Goal: Information Seeking & Learning: Learn about a topic

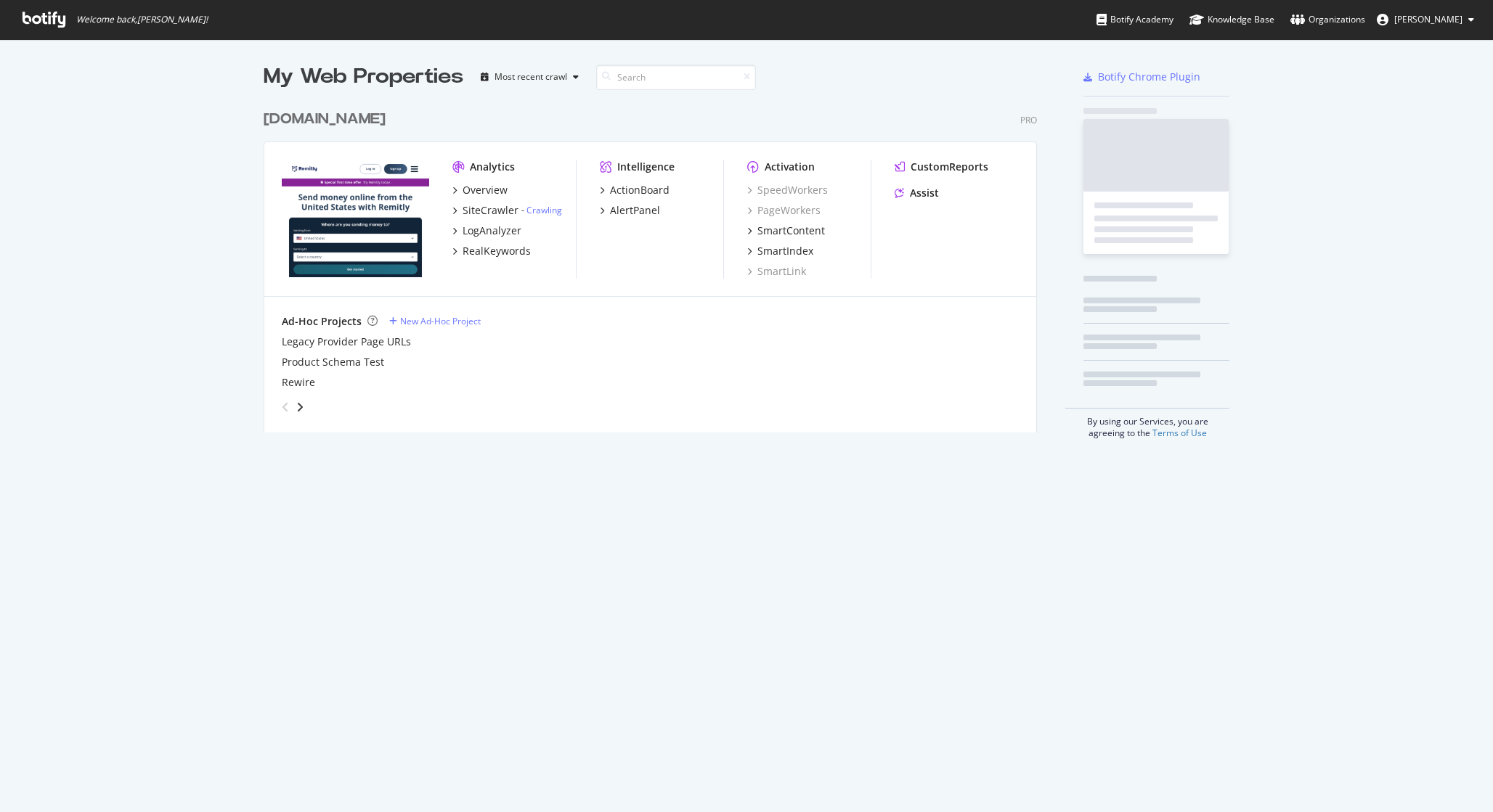
scroll to position [341, 785]
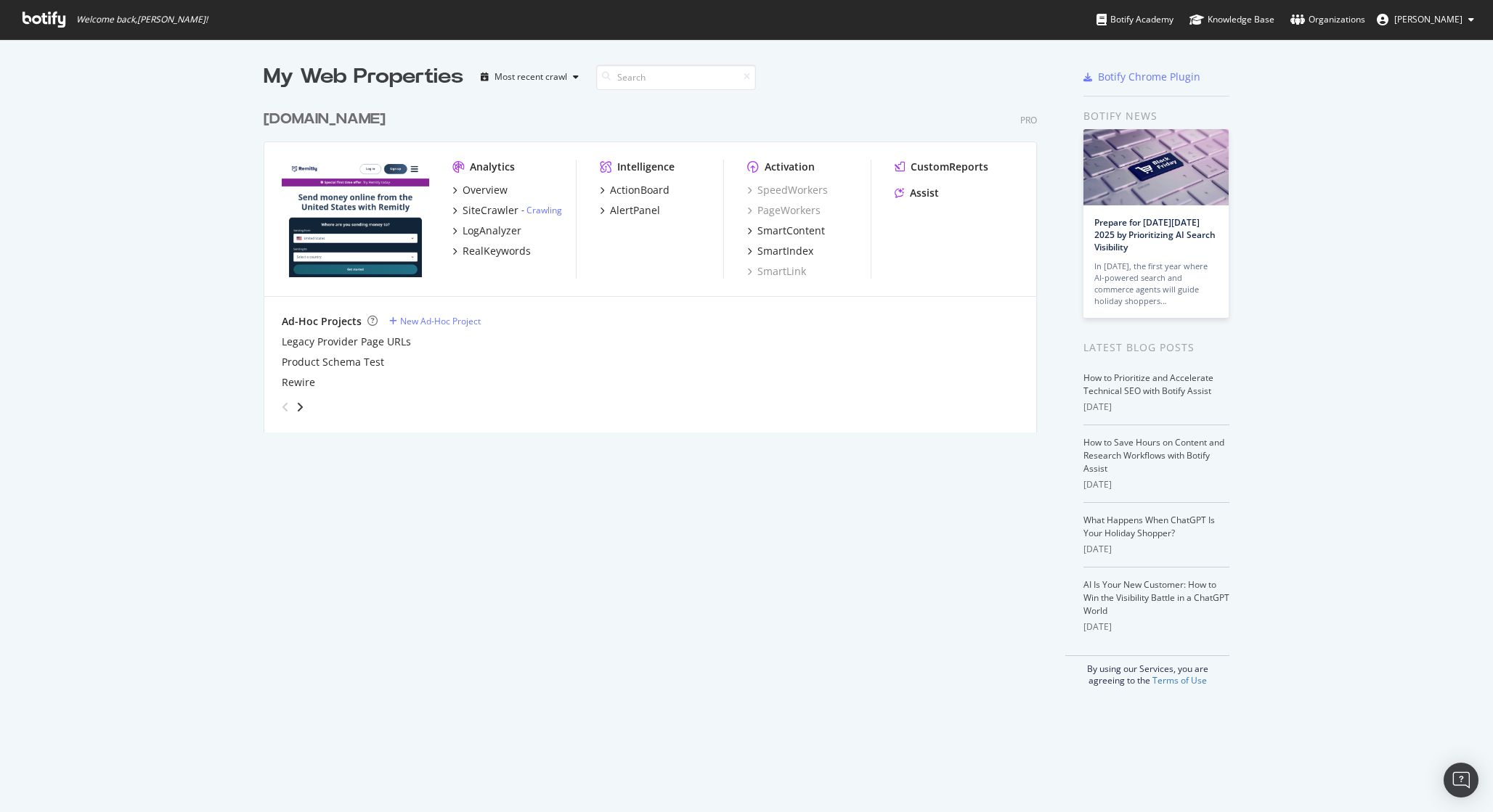
click at [185, 361] on div "My Web Properties Most recent crawl remitly.com Pro Analytics Overview SiteCraw…" at bounding box center [746, 375] width 1493 height 671
click at [469, 189] on div "Overview" at bounding box center [485, 190] width 45 height 15
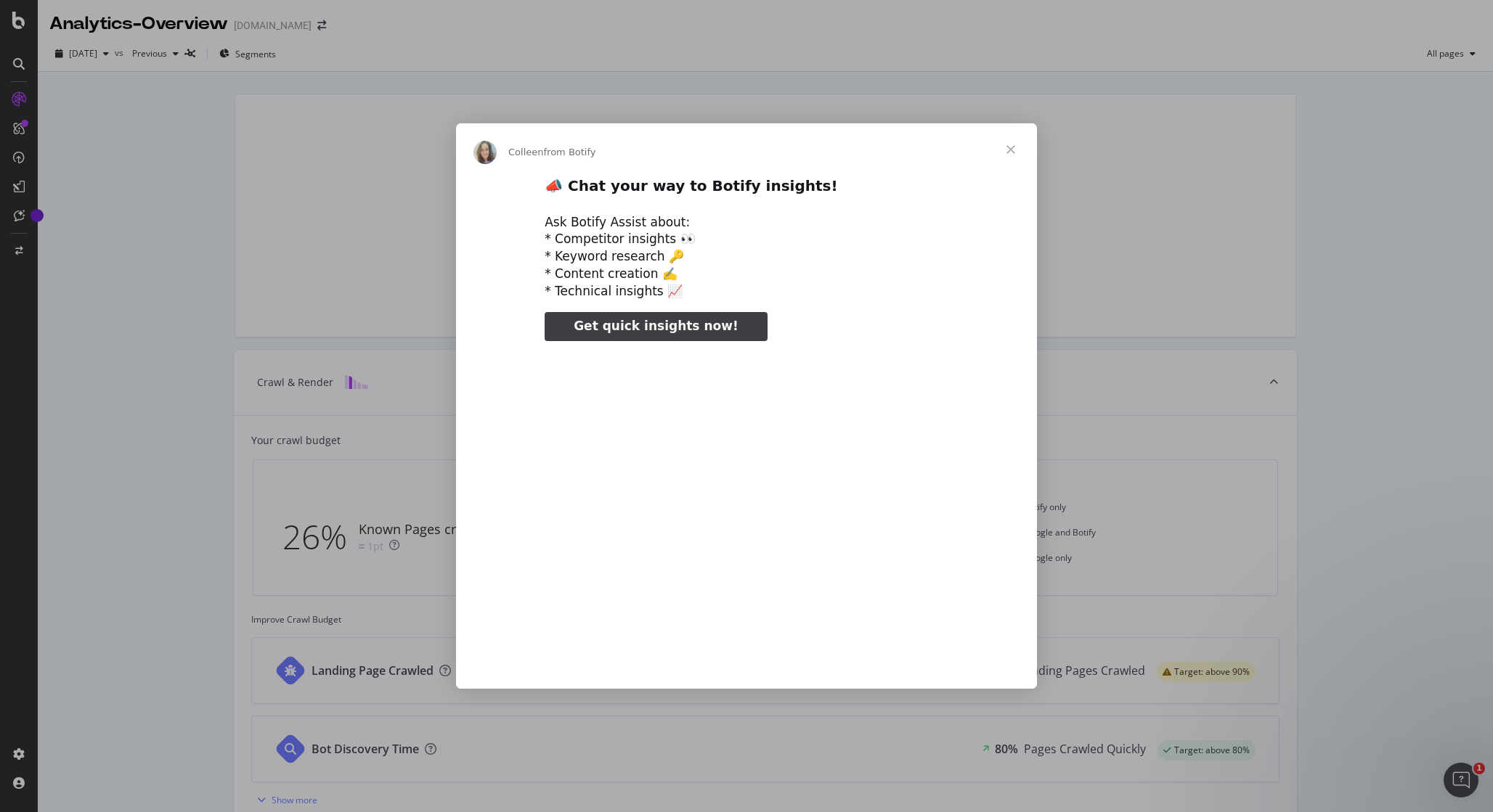
type input "79491"
click at [1009, 148] on span "Close" at bounding box center [1010, 149] width 52 height 52
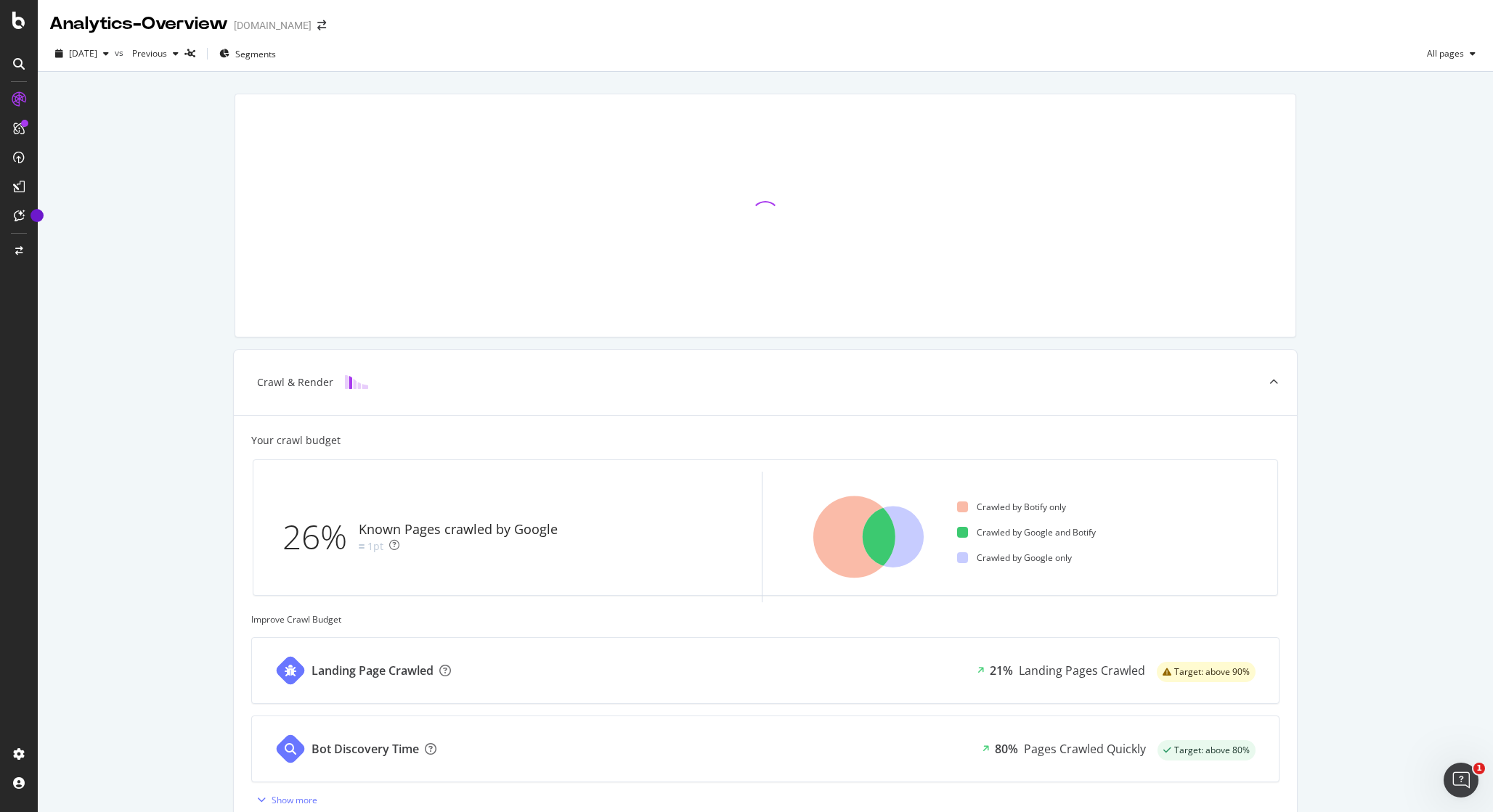
click at [221, 503] on div "Crawl & Render Your crawl budget 26% Known Pages crawled by Google 1pt Crawled …" at bounding box center [766, 599] width 1456 height 1056
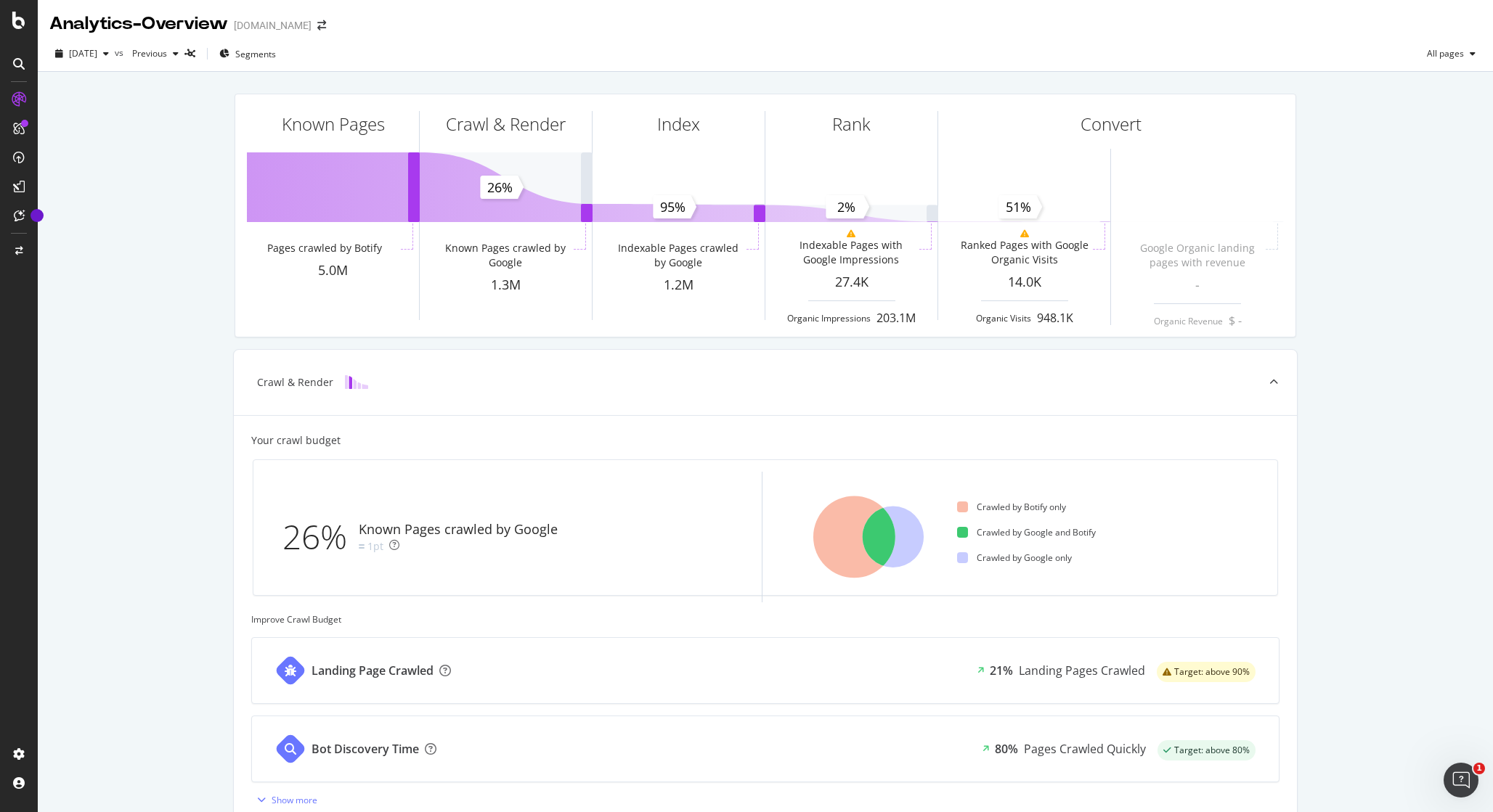
click at [192, 253] on div "Known Pages Pages crawled by Botify 5.0M Crawl & Render Known Pages crawled by …" at bounding box center [766, 599] width 1456 height 1056
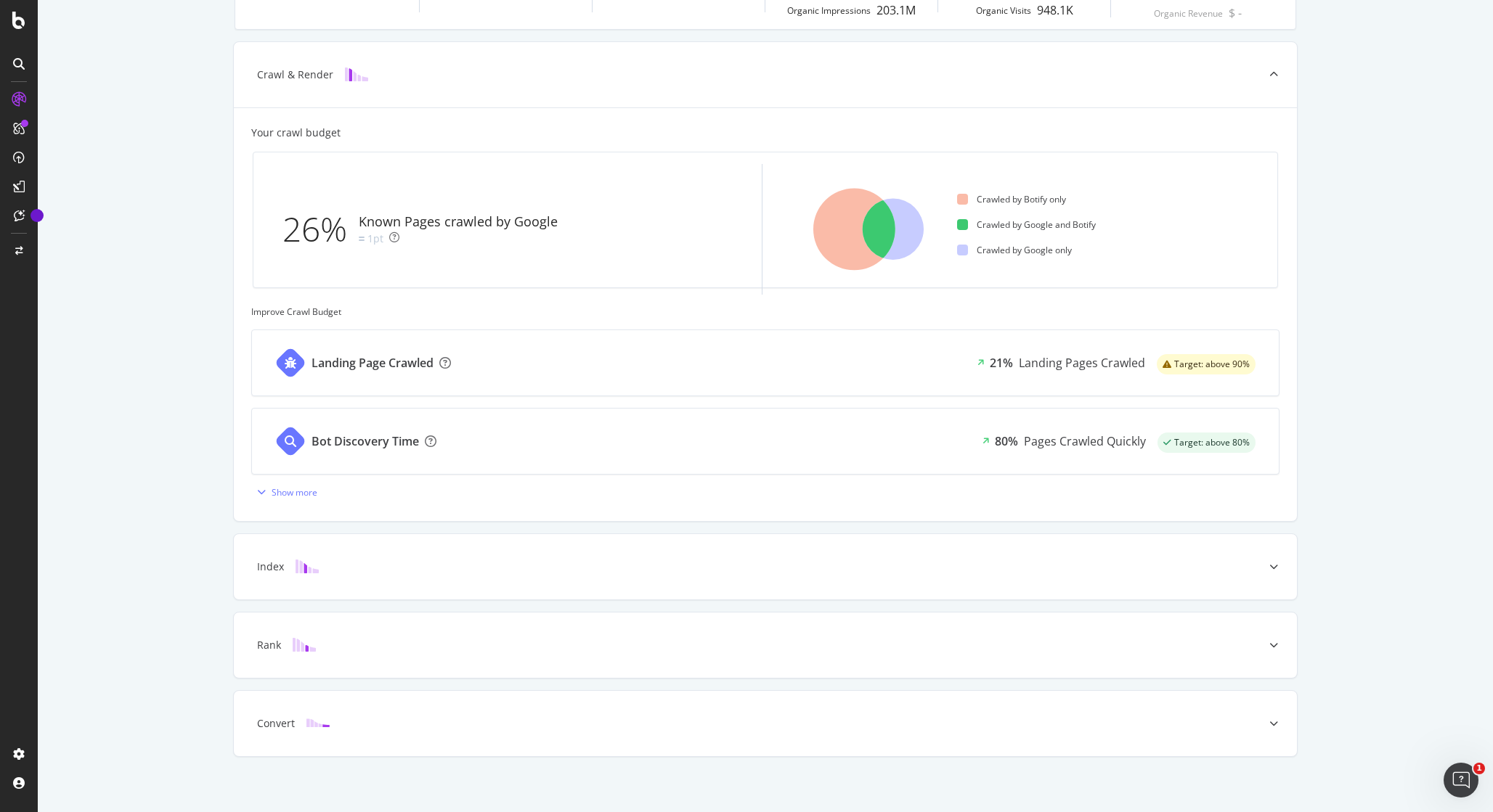
scroll to position [315, 0]
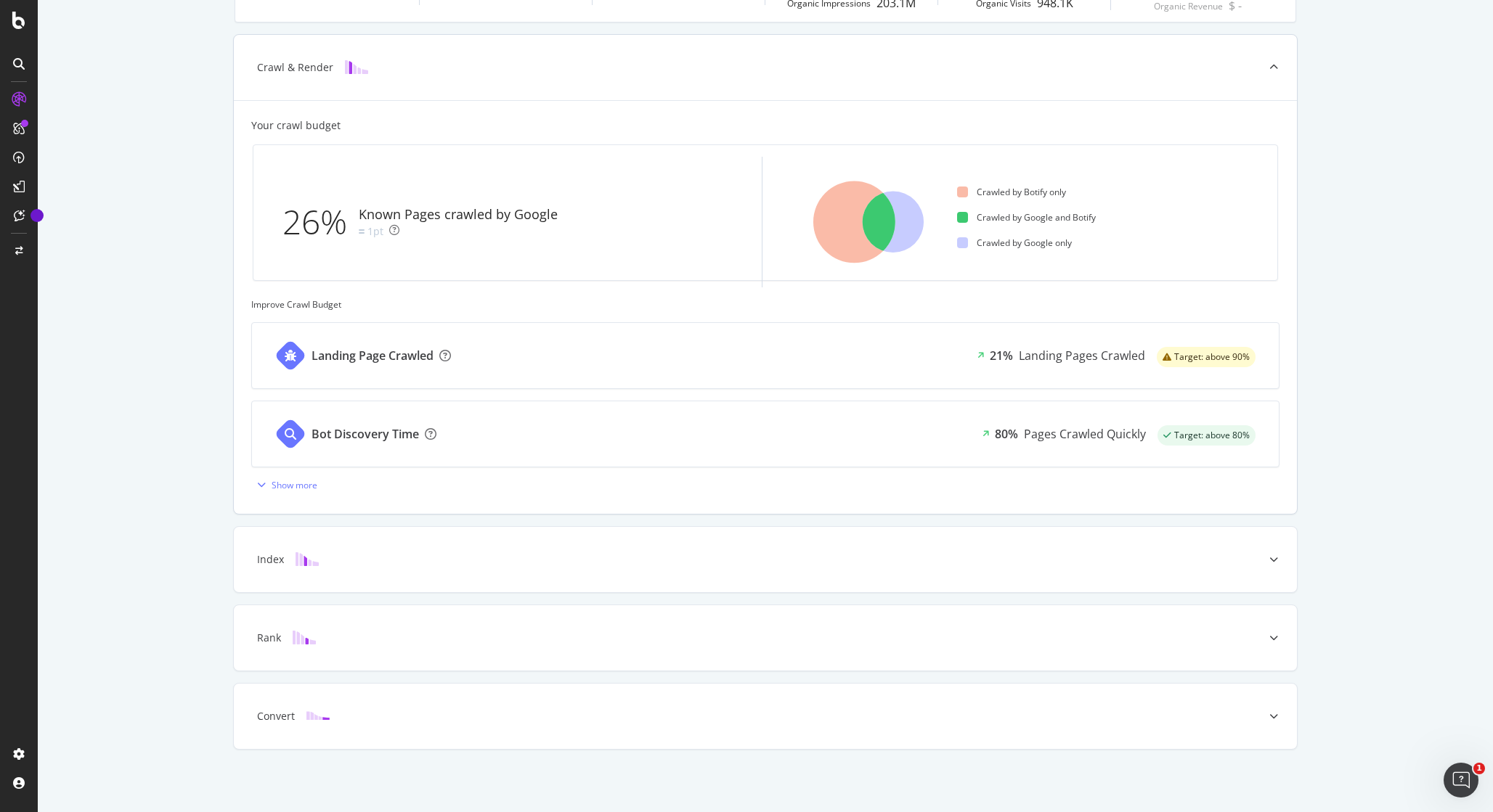
click at [793, 441] on div "Bot Discovery Time 80% Pages Crawled Quickly Target: above 80%" at bounding box center [765, 434] width 1027 height 65
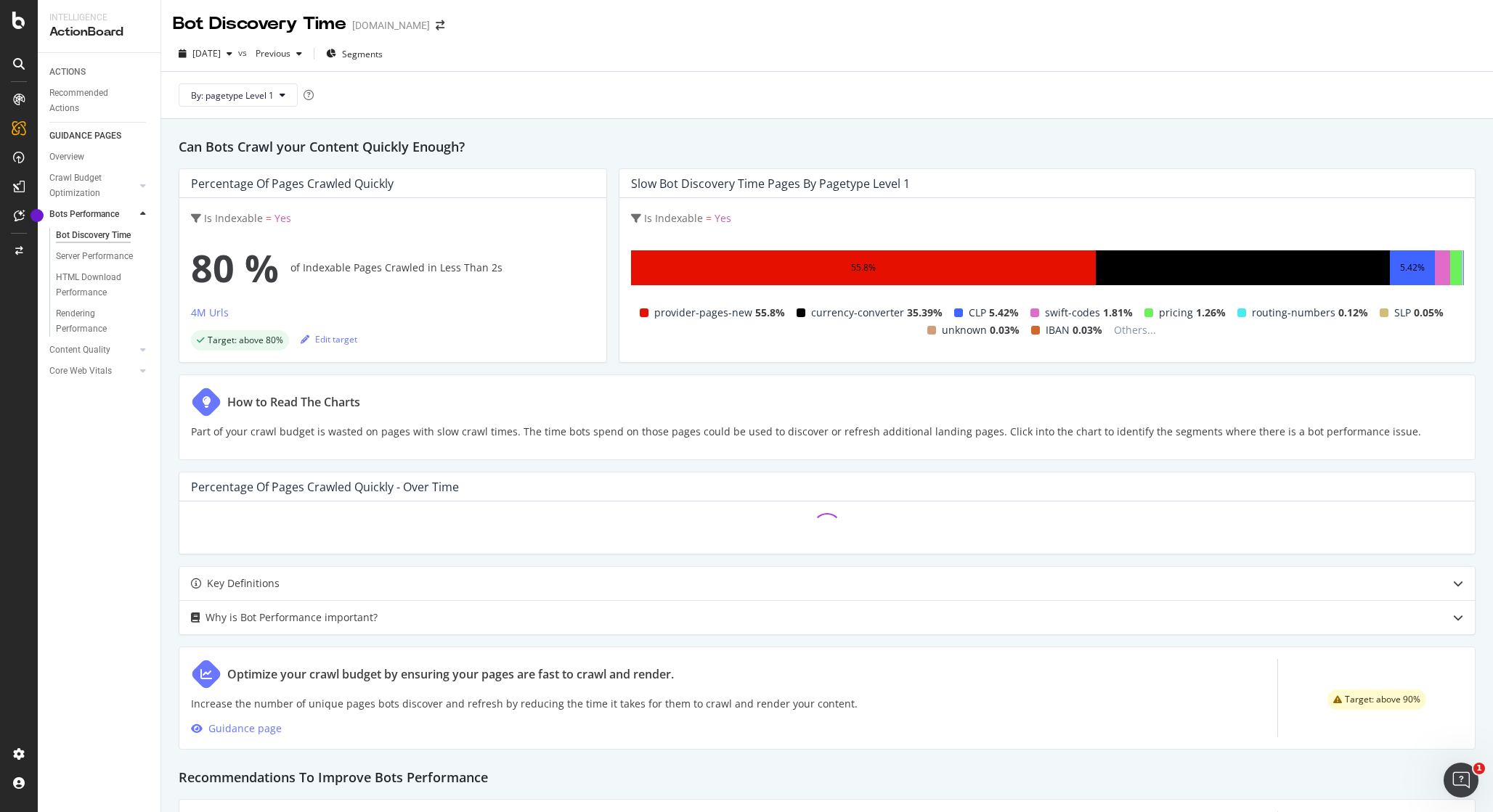
click at [806, 380] on div "How to Read The Charts Part of your crawl budget is wasted on pages with slow c…" at bounding box center [827, 417] width 1297 height 85
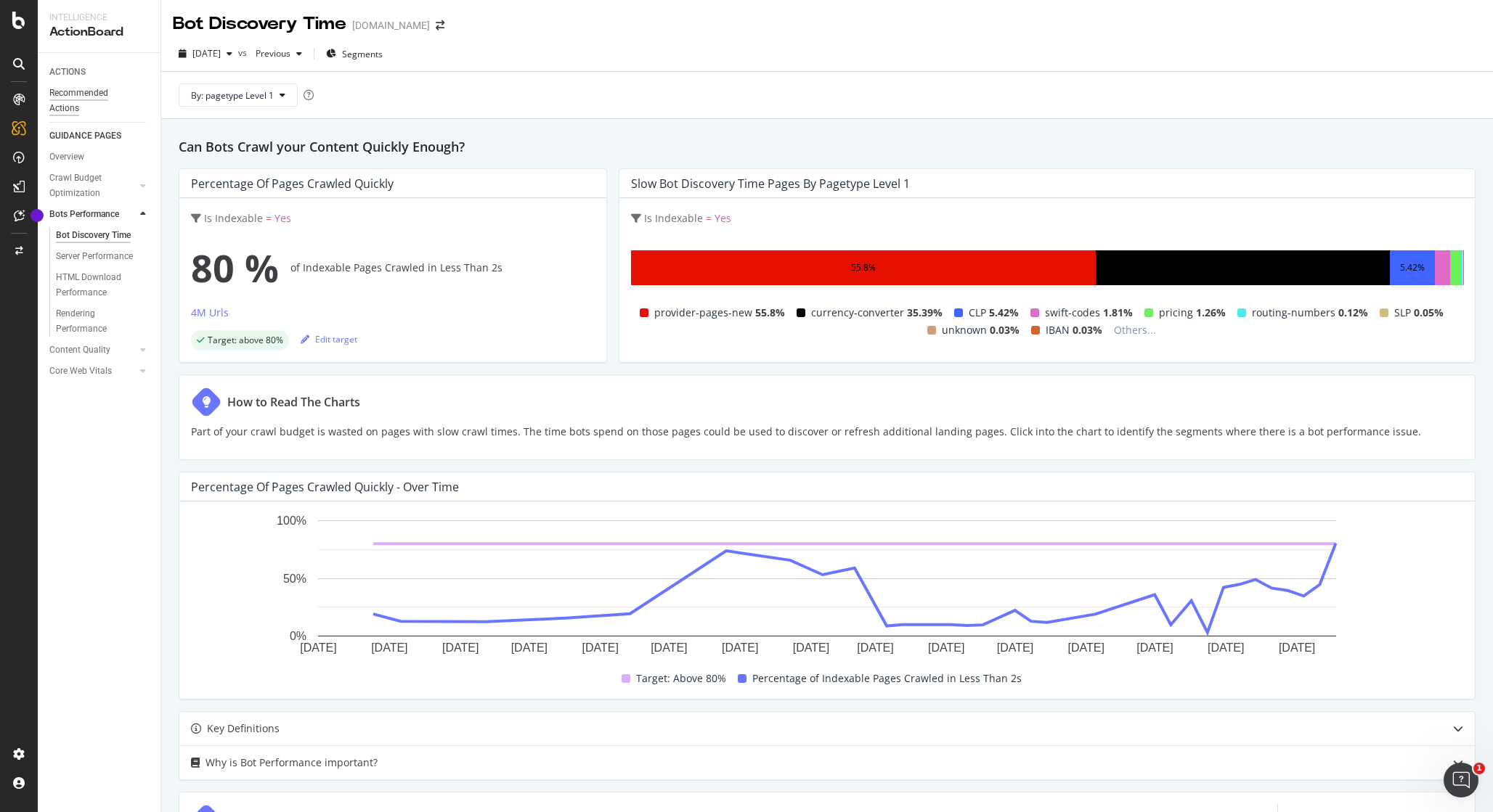
click at [72, 114] on div "Recommended Actions" at bounding box center [93, 100] width 87 height 30
click at [87, 371] on div "Core Web Vitals" at bounding box center [81, 371] width 62 height 16
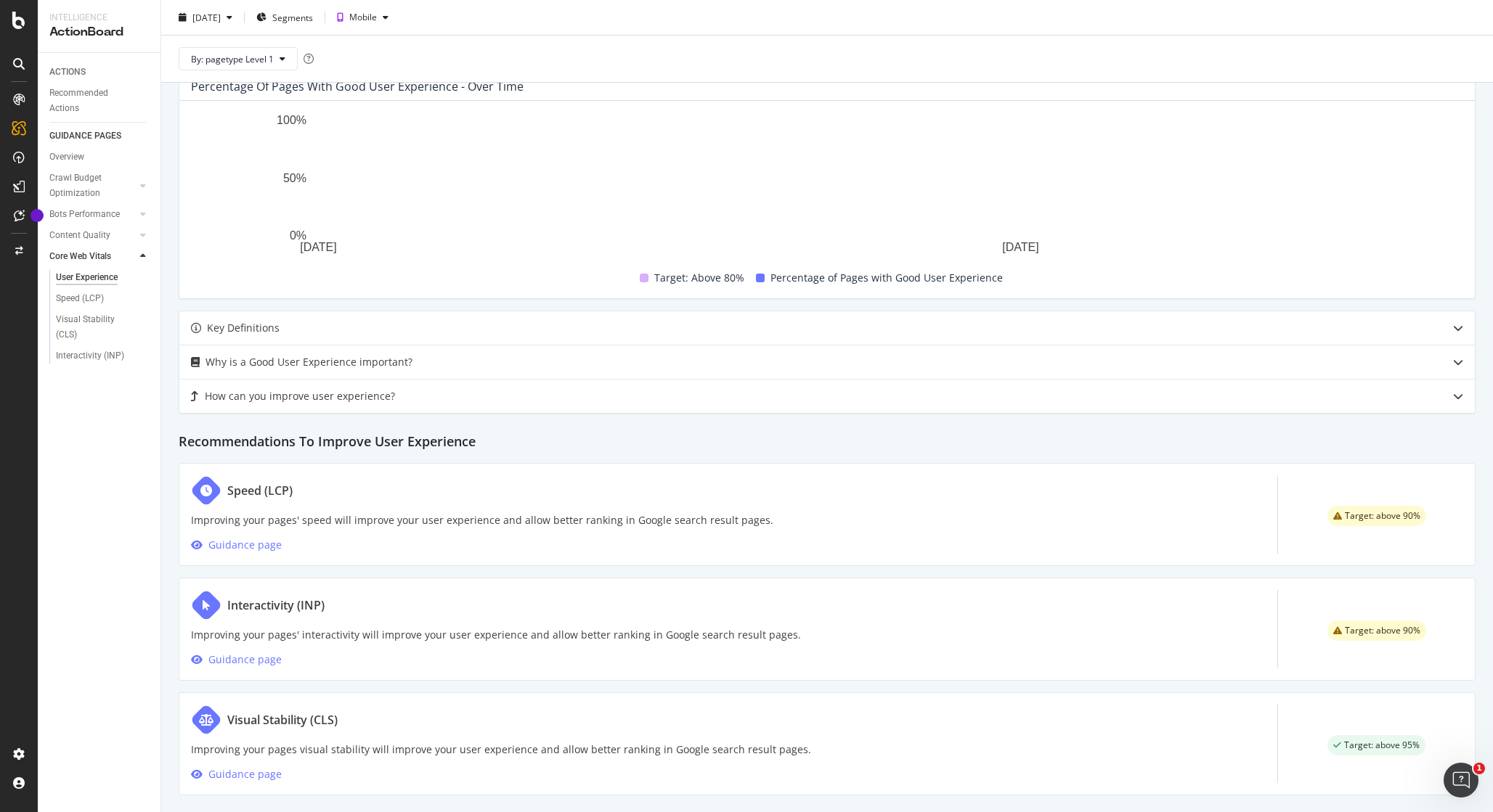
scroll to position [432, 0]
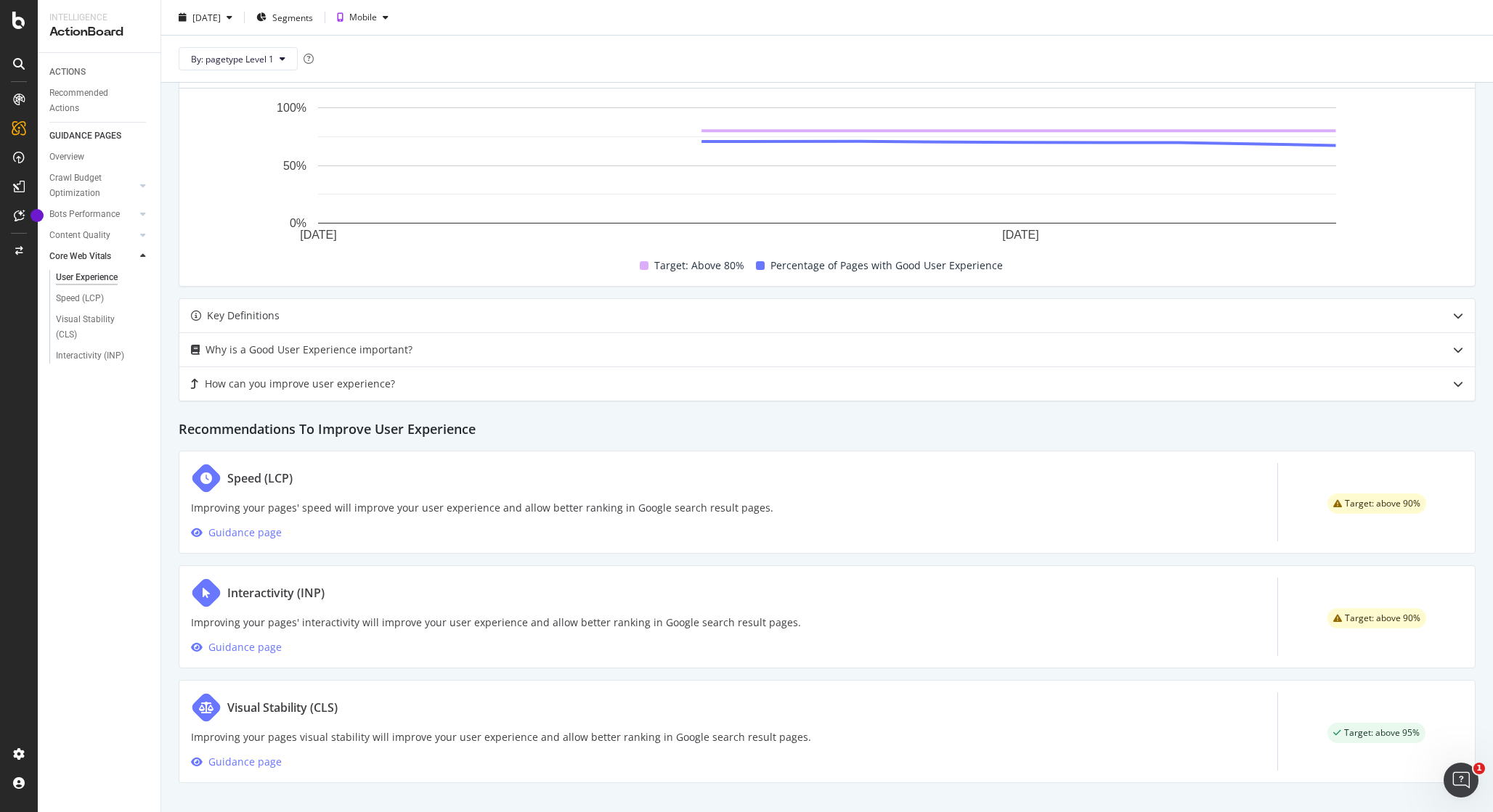
click at [282, 589] on div "Interactivity (INP)" at bounding box center [275, 593] width 97 height 17
click at [1337, 617] on icon "warning label" at bounding box center [1337, 618] width 9 height 9
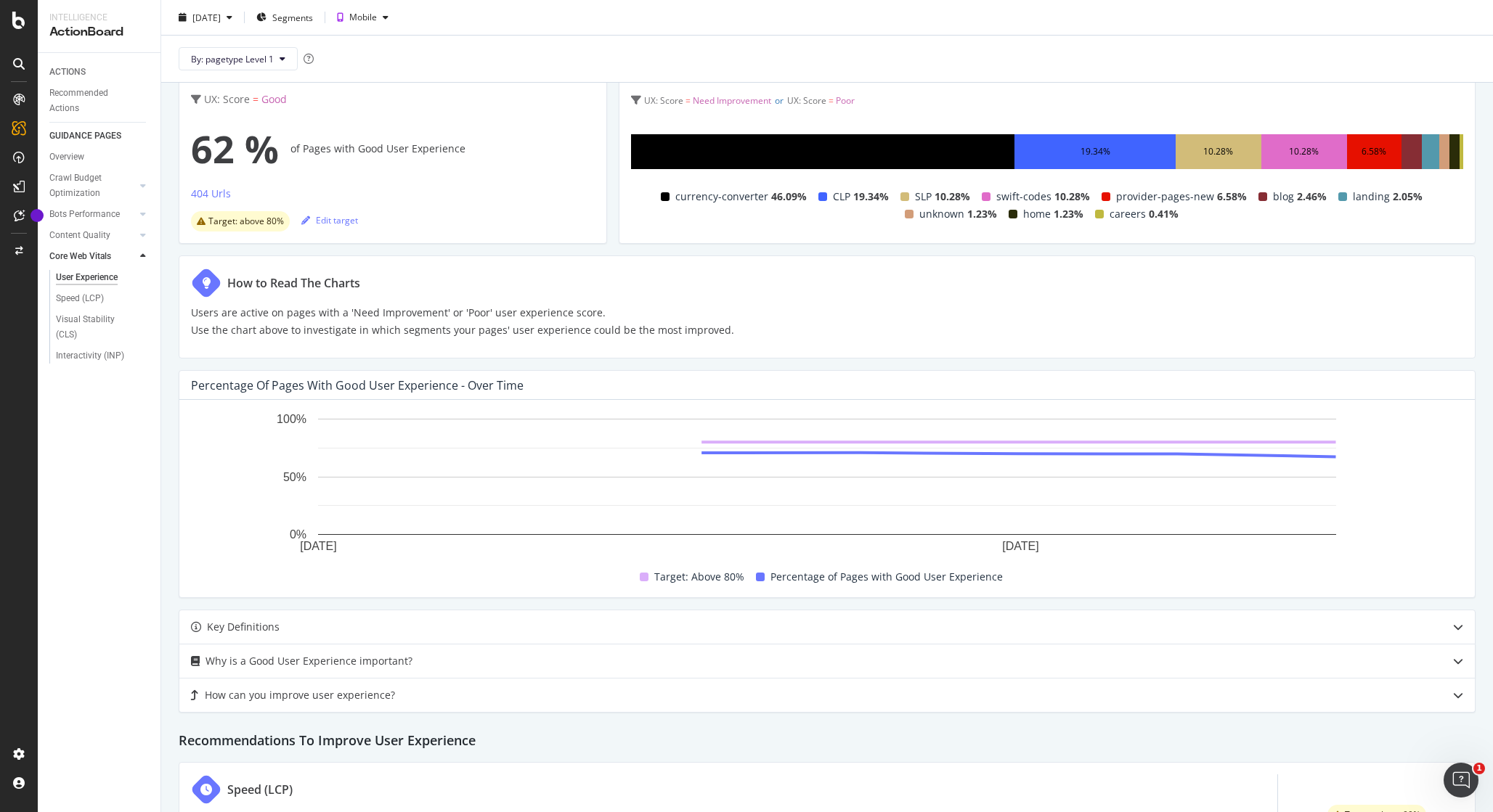
scroll to position [0, 0]
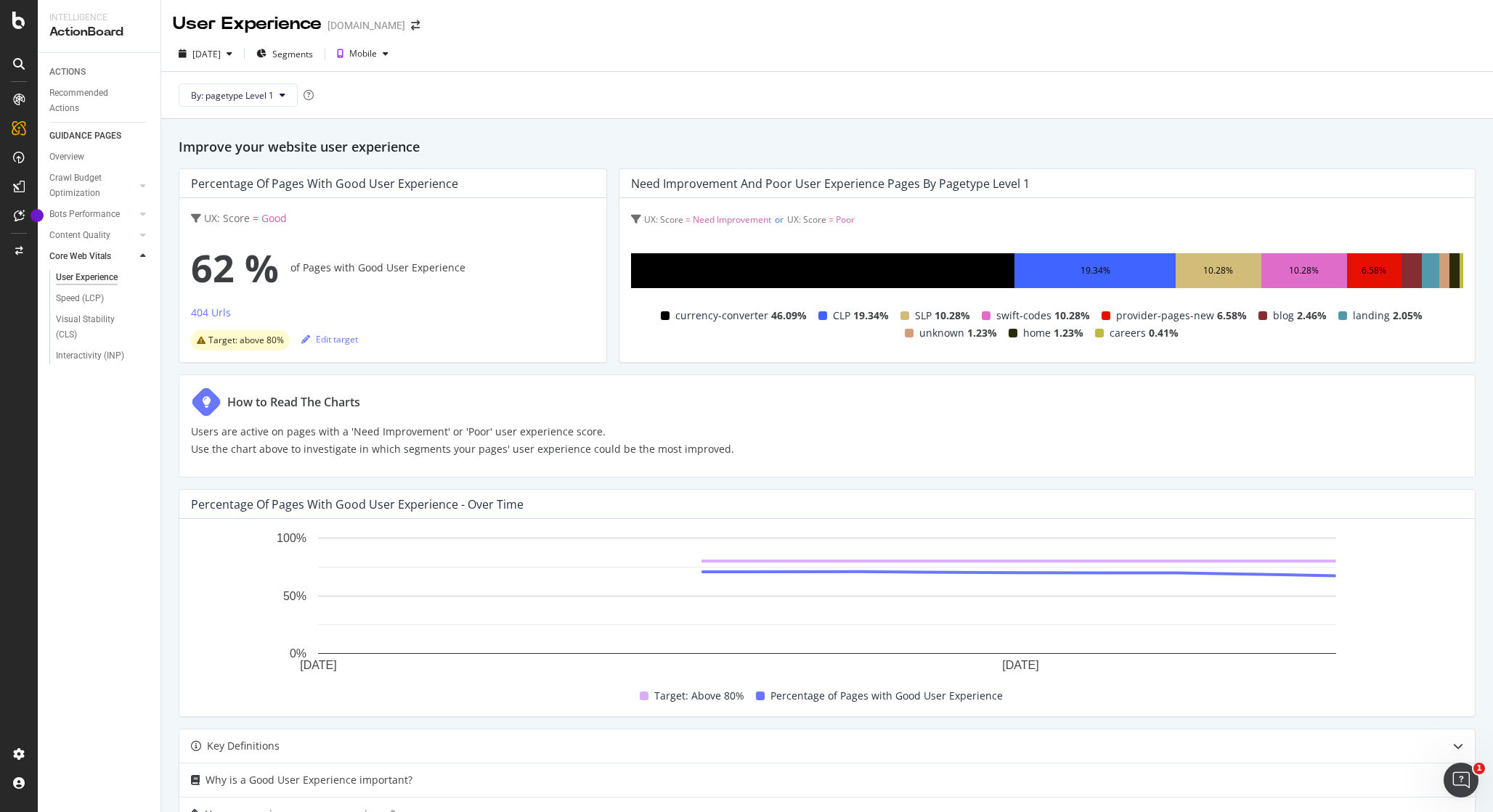
click at [960, 459] on div "How to Read The Charts Users are active on pages with a 'Need Improvement' or '…" at bounding box center [827, 426] width 1297 height 103
click at [218, 91] on span "By: pagetype Level 1" at bounding box center [232, 95] width 83 height 12
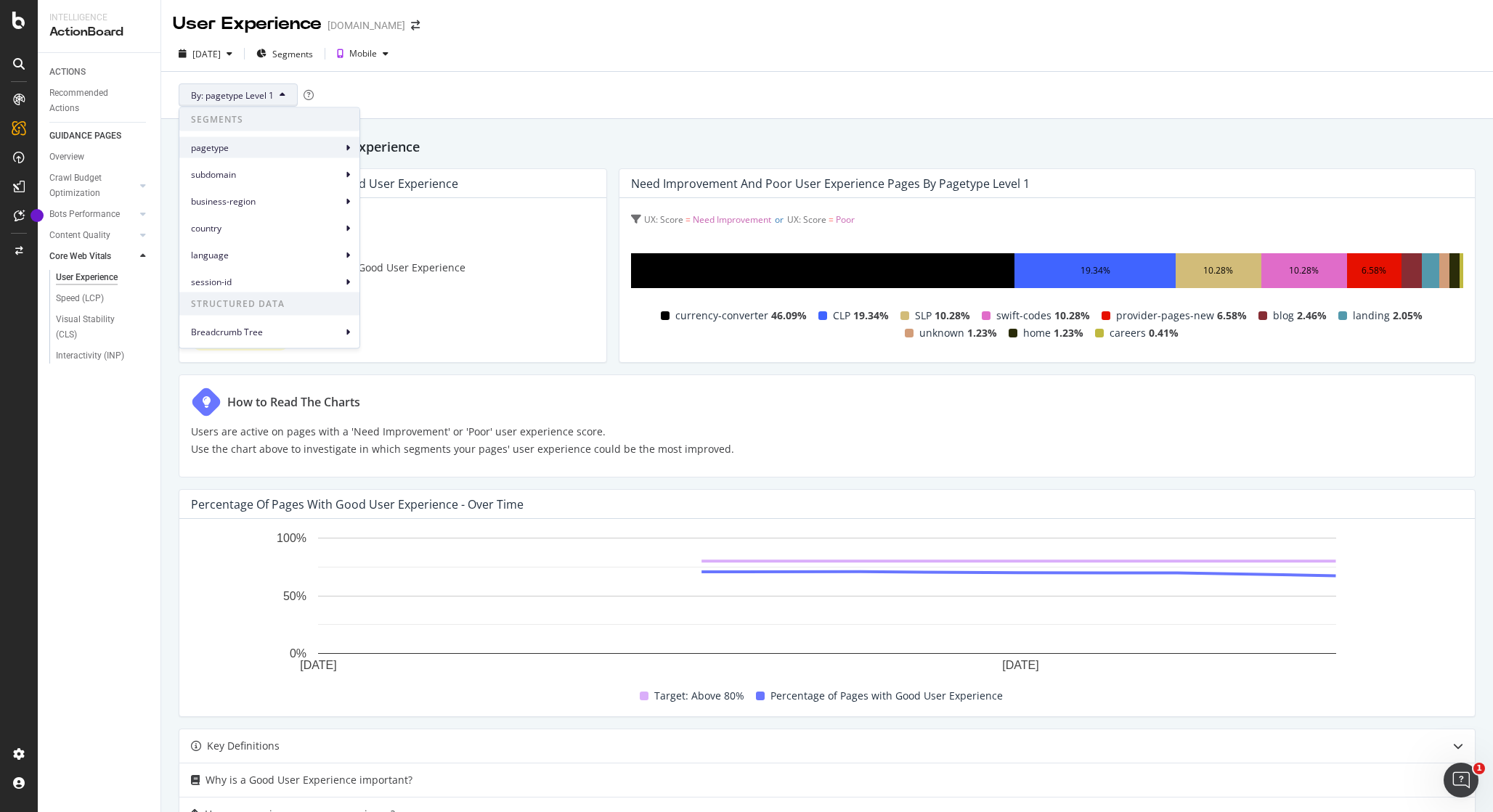
click at [274, 146] on span "pagetype" at bounding box center [266, 147] width 151 height 13
click at [514, 130] on div "Improve your website user experience Percentage of Pages with Good User Experie…" at bounding box center [827, 680] width 1332 height 1124
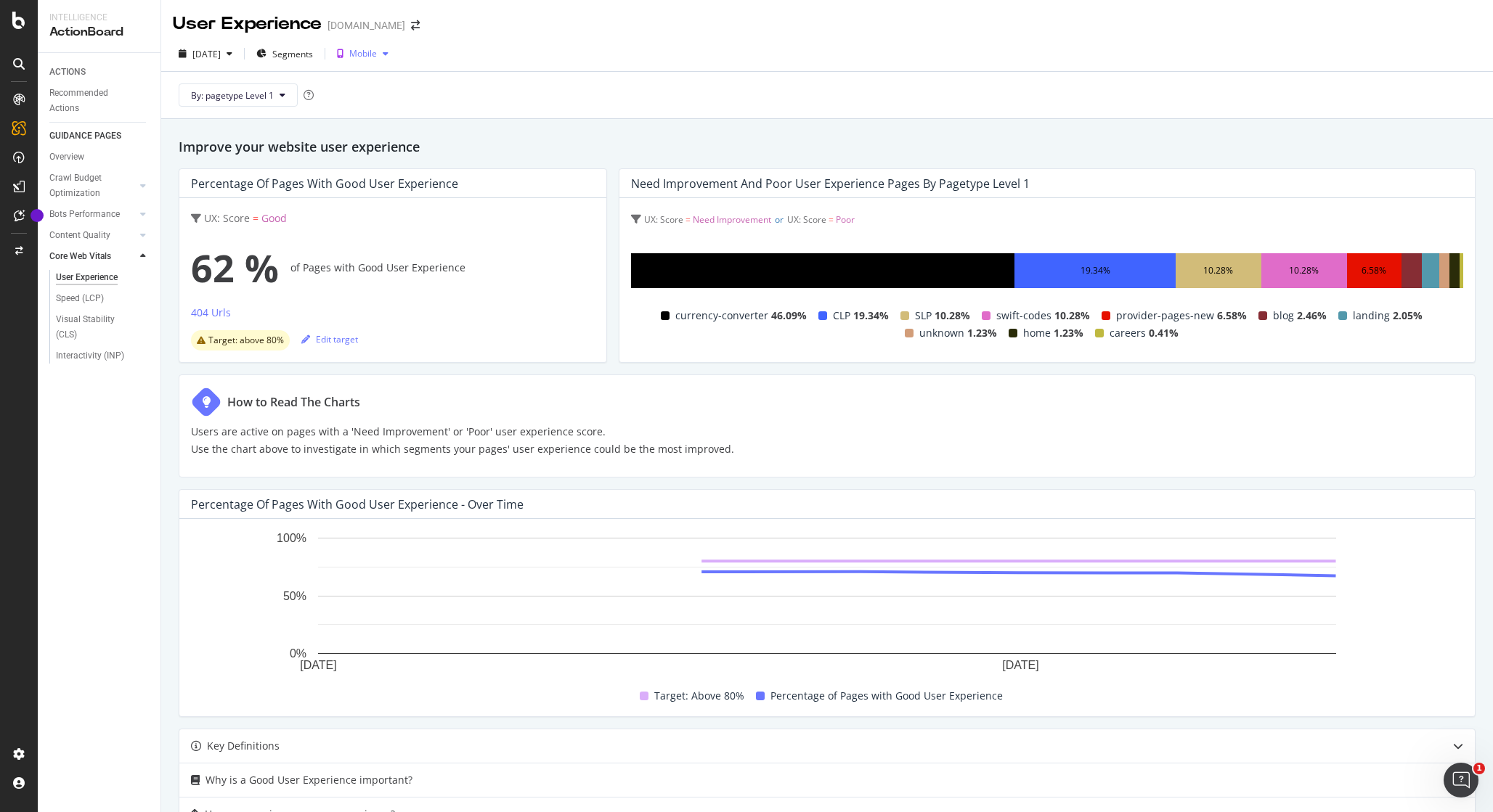
click at [394, 62] on div "Mobile" at bounding box center [362, 54] width 63 height 22
click at [626, 122] on div "Improve your website user experience Percentage of Pages with Good User Experie…" at bounding box center [827, 680] width 1332 height 1124
click at [854, 221] on span "Poor" at bounding box center [845, 219] width 19 height 12
click at [710, 352] on div "UX: Score = Need Improvement or UX: Score = Poor UX: Score = Need Improvement o…" at bounding box center [1047, 280] width 855 height 164
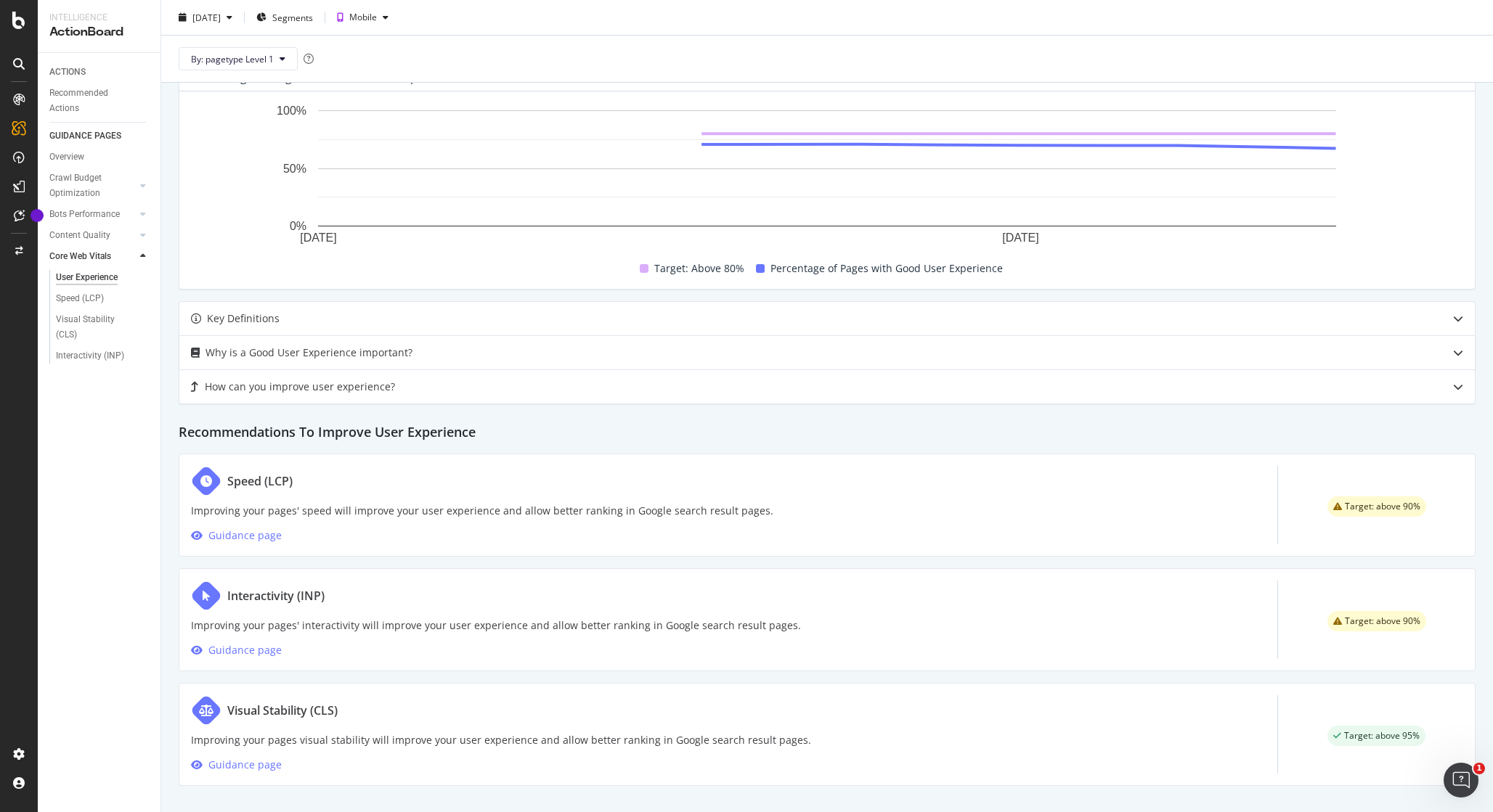
scroll to position [432, 0]
click at [248, 646] on div "Guidance page" at bounding box center [245, 648] width 74 height 17
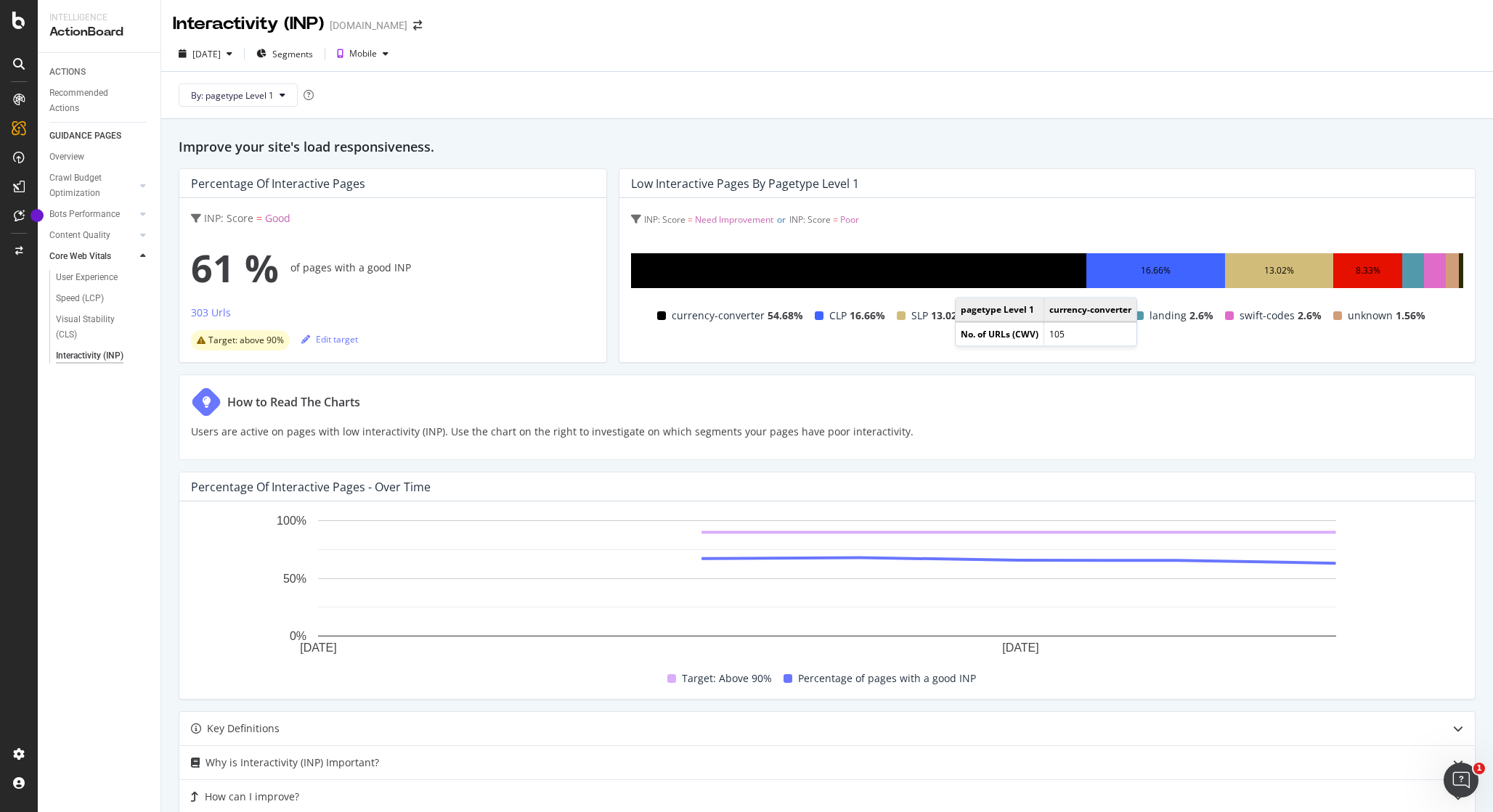
click at [961, 275] on div "54.68%" at bounding box center [858, 271] width 456 height 35
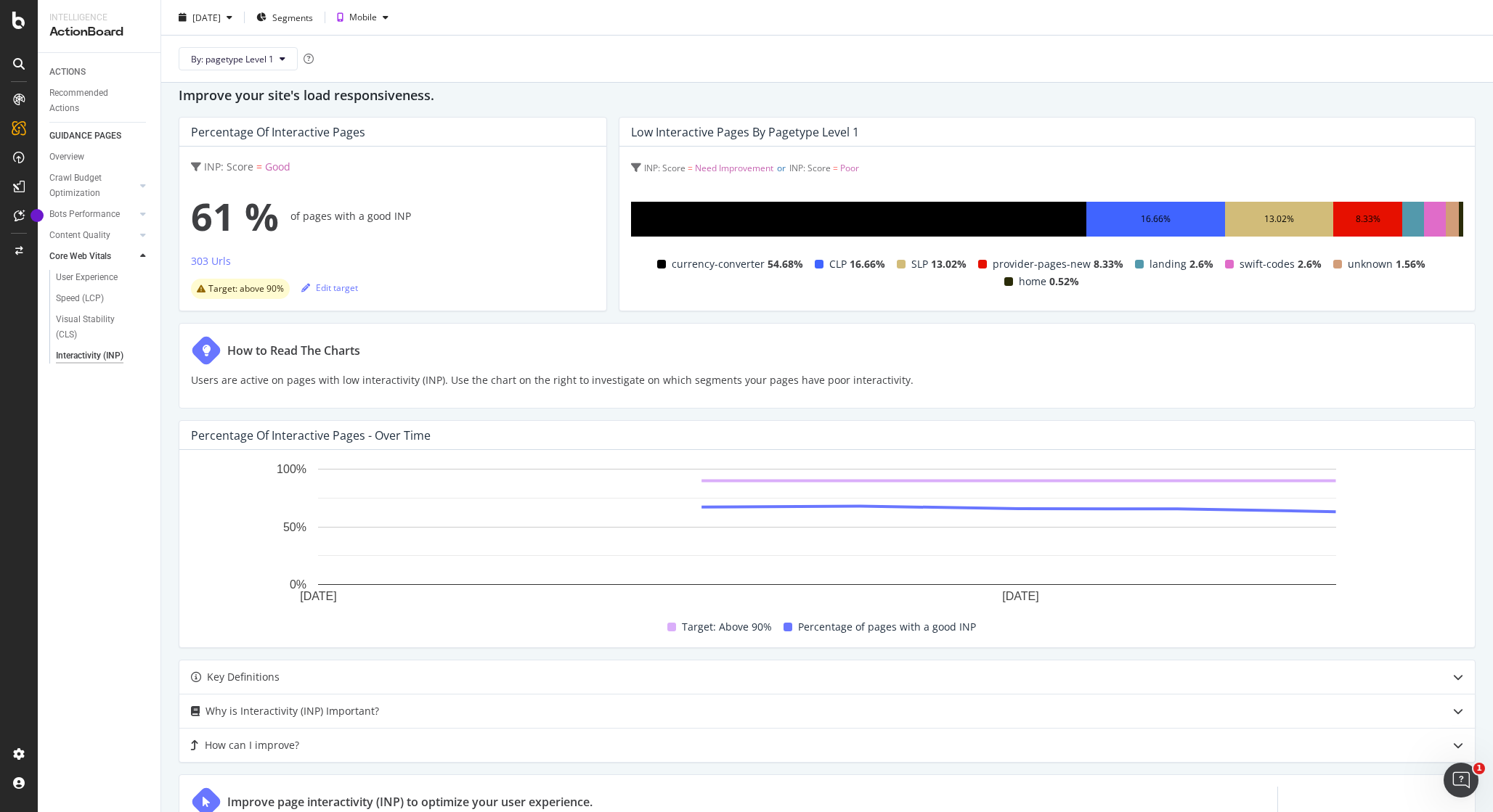
scroll to position [147, 0]
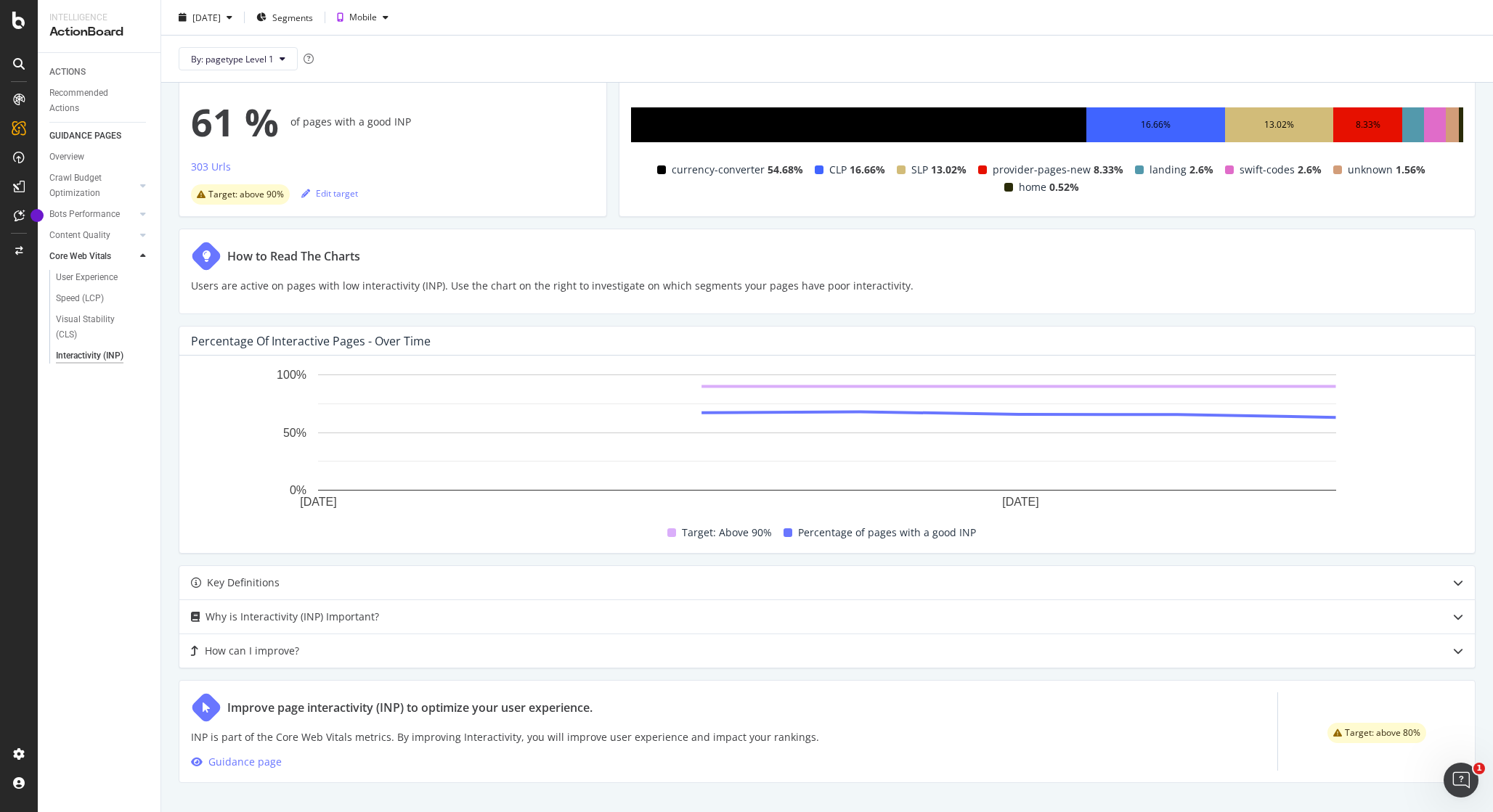
click at [487, 550] on div "Aug. 2025 Sep. 2025 0% 50% 100% Date Target: Above 90% Percentage of pages with…" at bounding box center [827, 454] width 1296 height 198
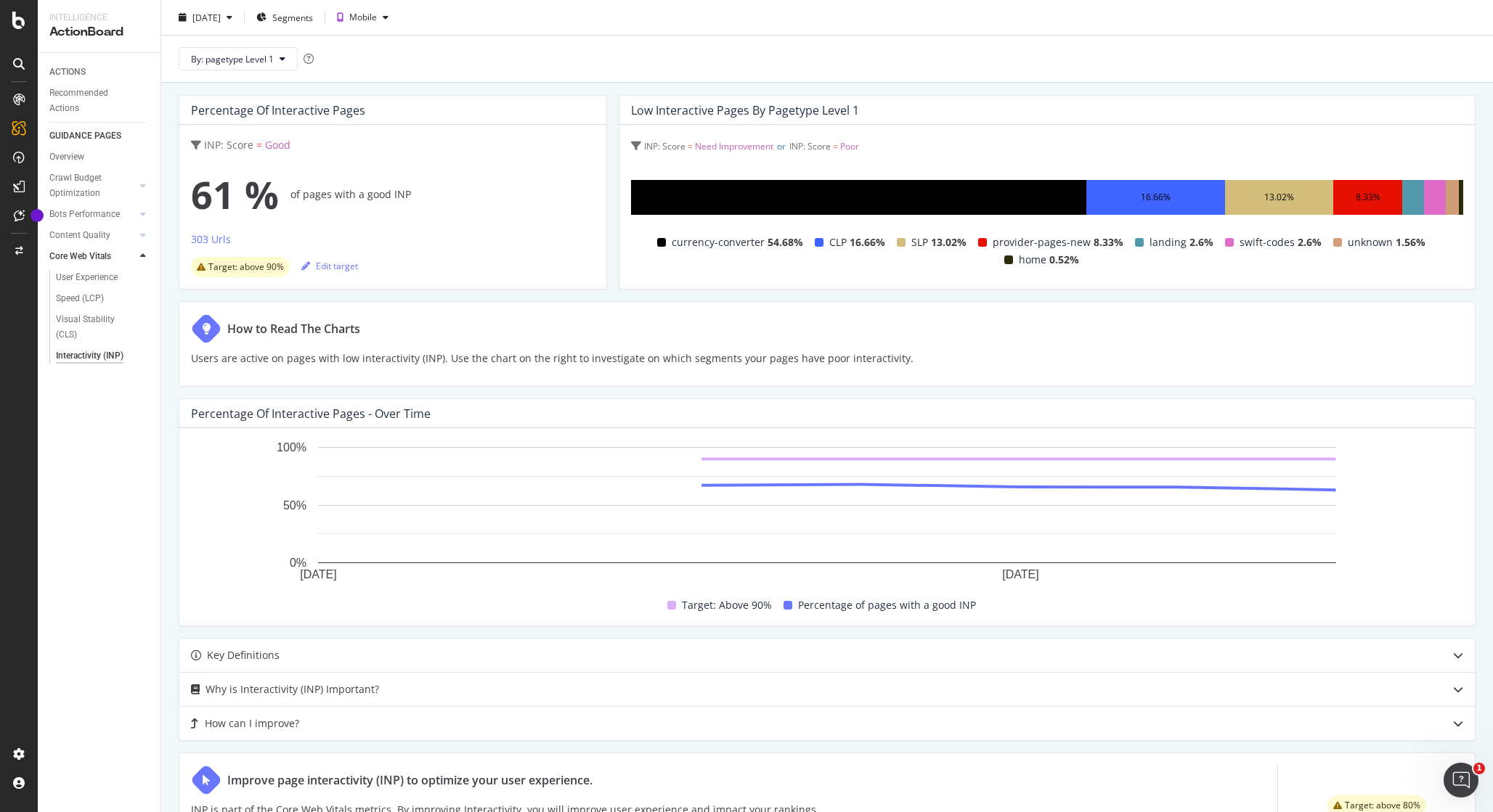
scroll to position [0, 0]
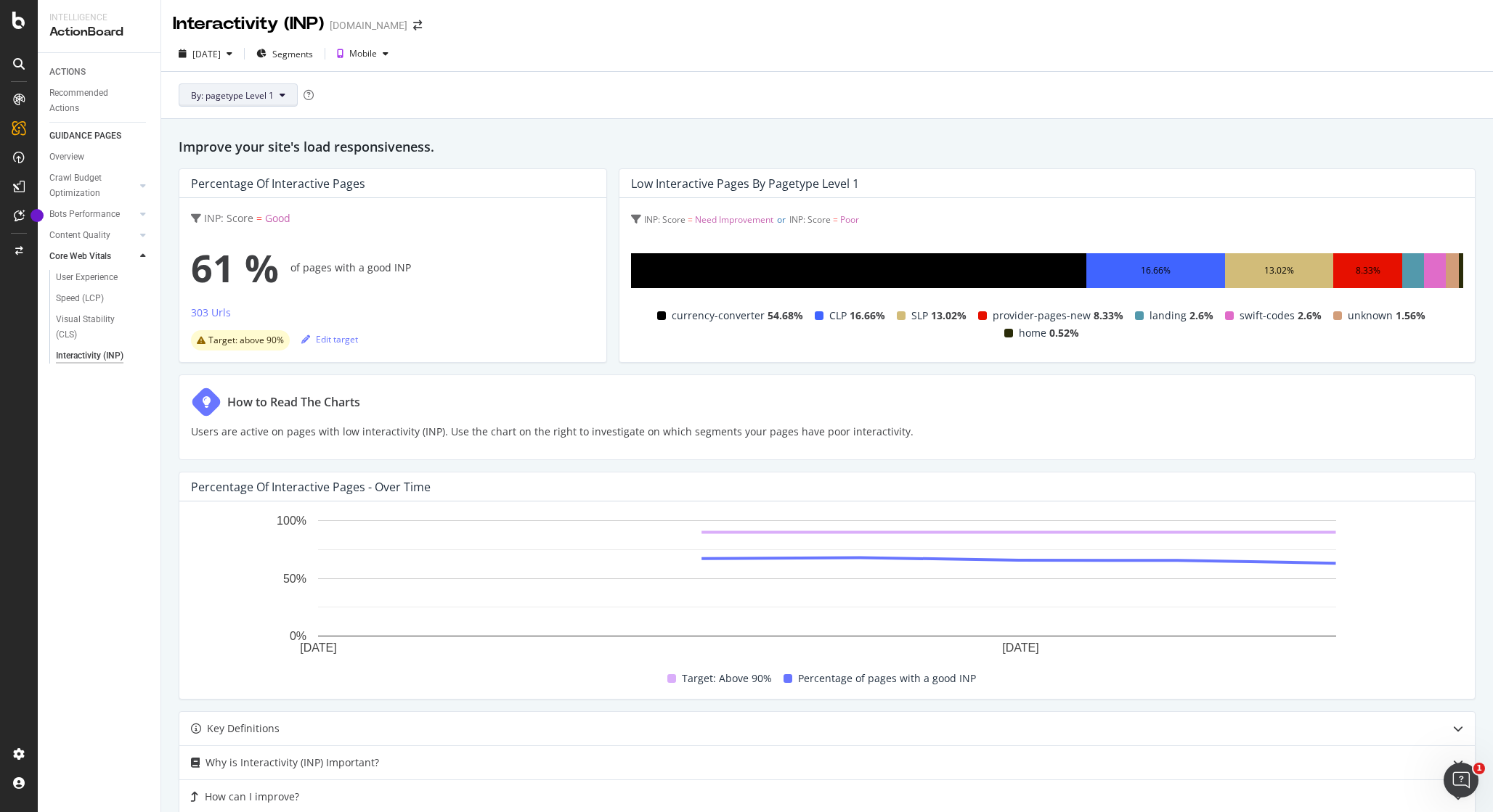
click at [272, 87] on button "By: pagetype Level 1" at bounding box center [237, 95] width 119 height 23
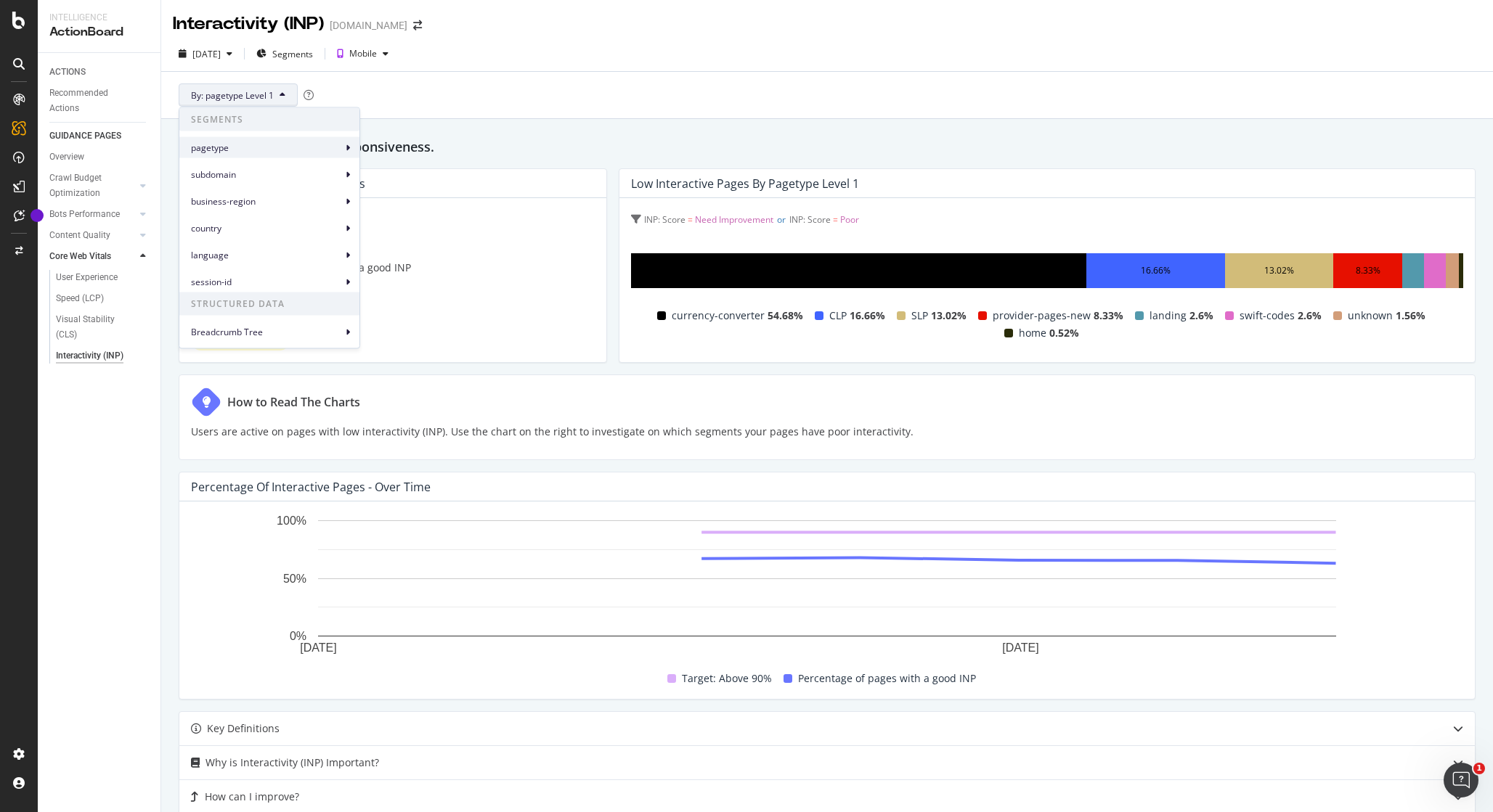
click at [286, 150] on span "pagetype" at bounding box center [266, 147] width 151 height 13
click at [283, 168] on span "subdomain" at bounding box center [266, 174] width 151 height 13
click at [283, 189] on div "business-region" at bounding box center [269, 199] width 180 height 27
click at [264, 232] on span "country" at bounding box center [266, 227] width 151 height 13
click at [264, 250] on span "language" at bounding box center [266, 254] width 151 height 13
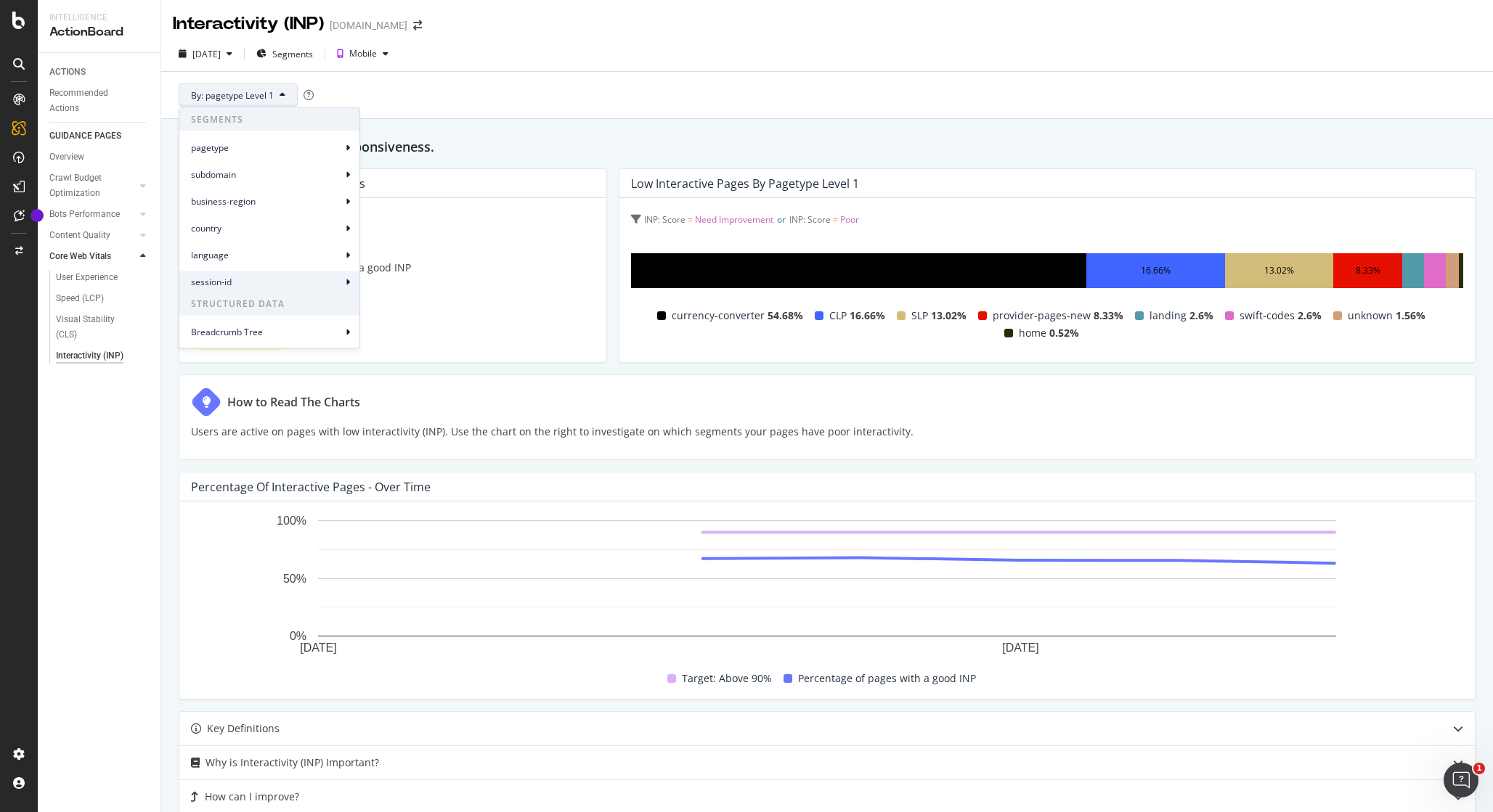
click at [265, 272] on div "session-id" at bounding box center [269, 282] width 180 height 21
click at [269, 334] on span "Breadcrumb Tree" at bounding box center [266, 331] width 151 height 13
click at [518, 158] on div "Improve your site's load responsiveness. Percentage of Interactive Pages INP: S…" at bounding box center [827, 538] width 1332 height 839
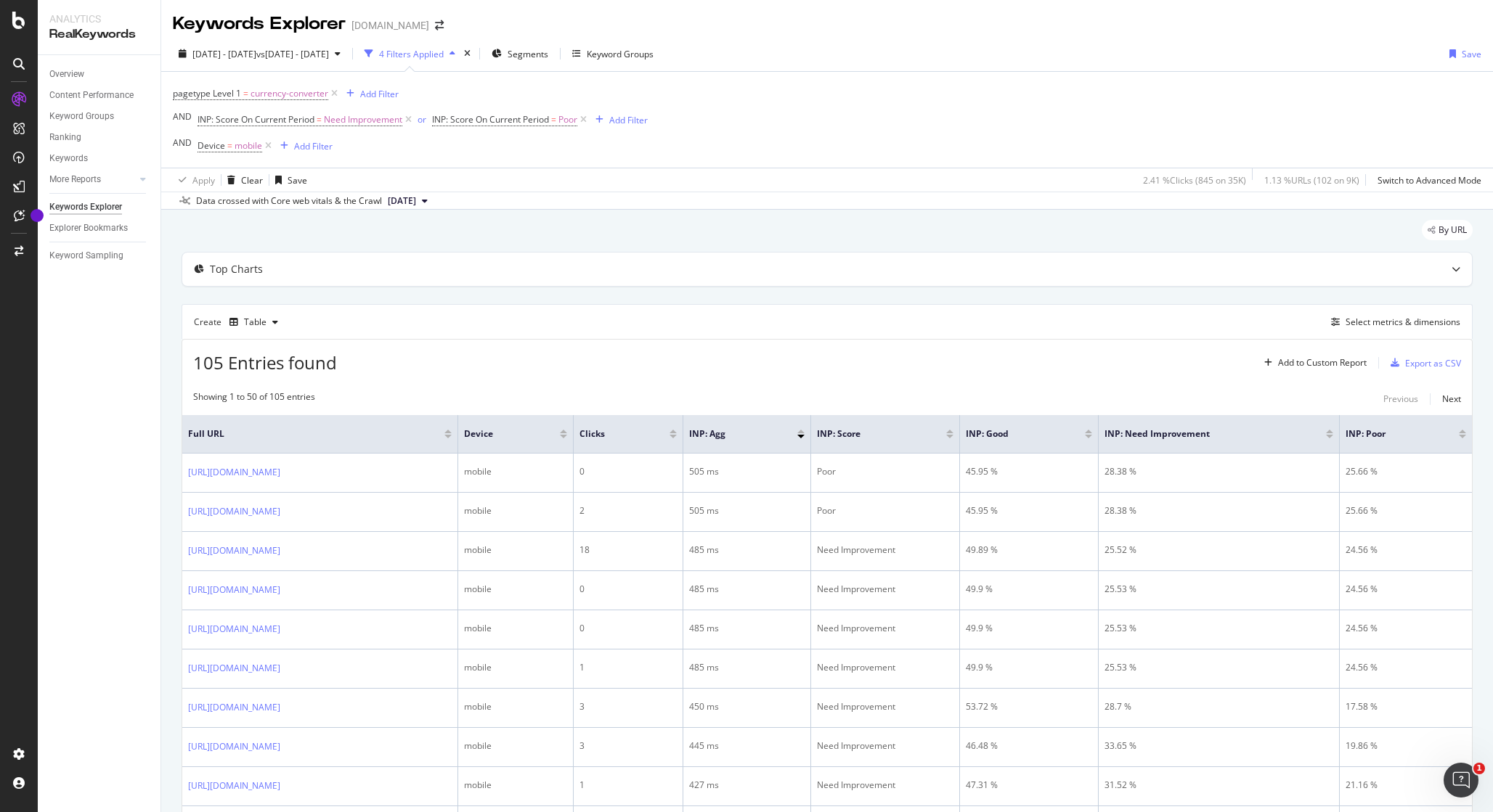
click at [684, 483] on td "0" at bounding box center [628, 473] width 109 height 40
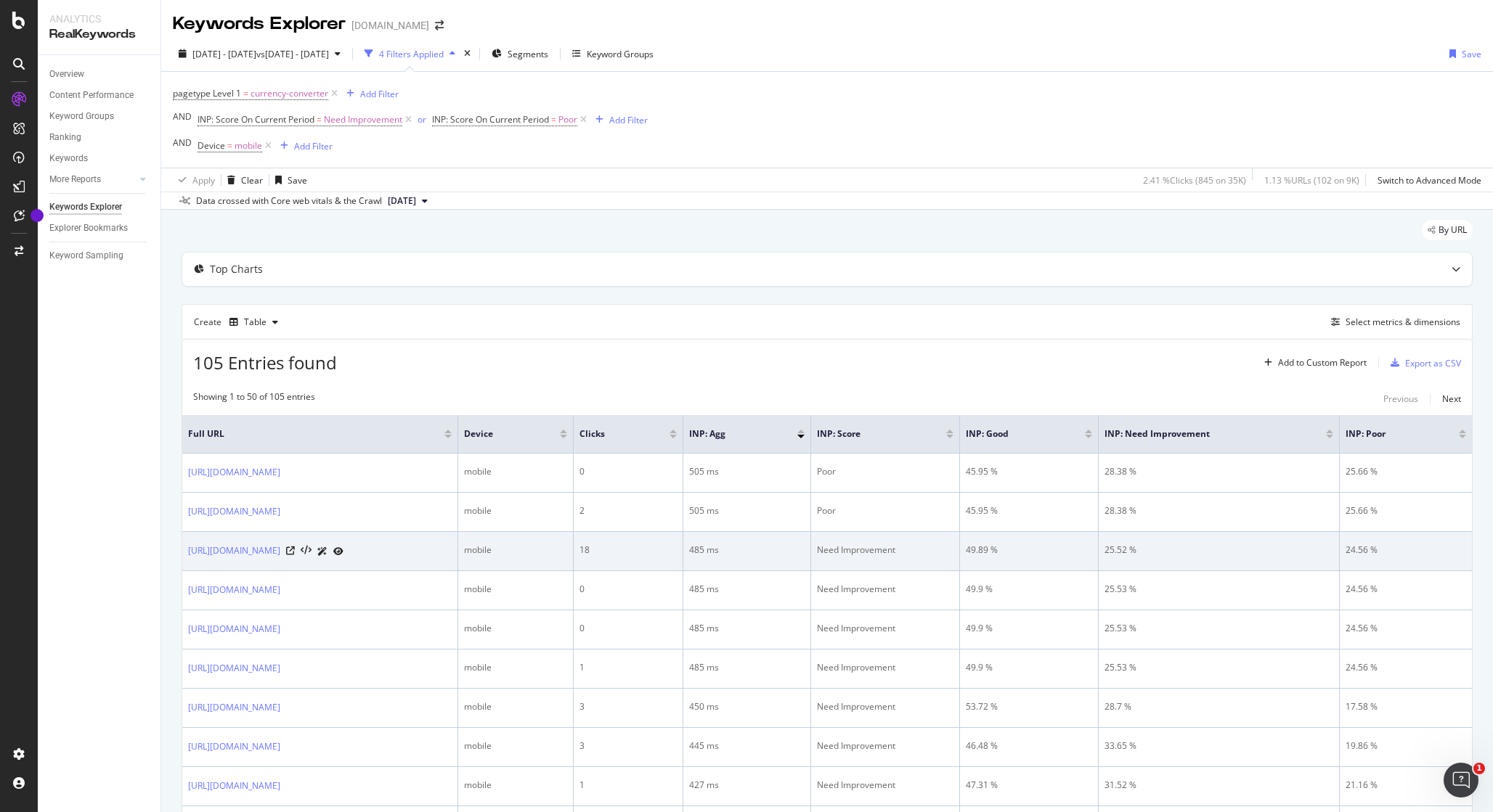
click at [344, 551] on icon at bounding box center [338, 551] width 10 height 9
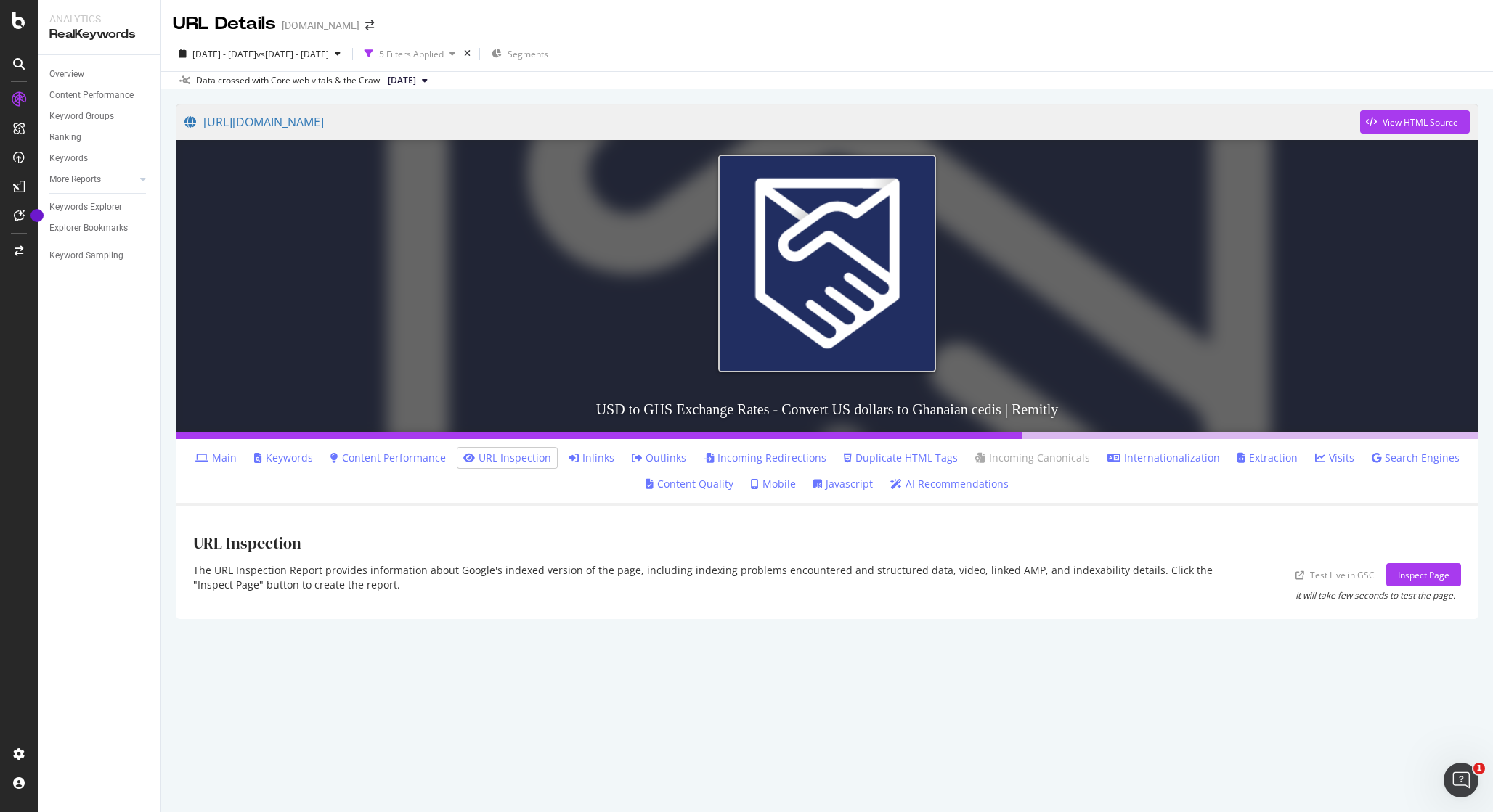
click at [781, 483] on link "Mobile" at bounding box center [774, 484] width 45 height 15
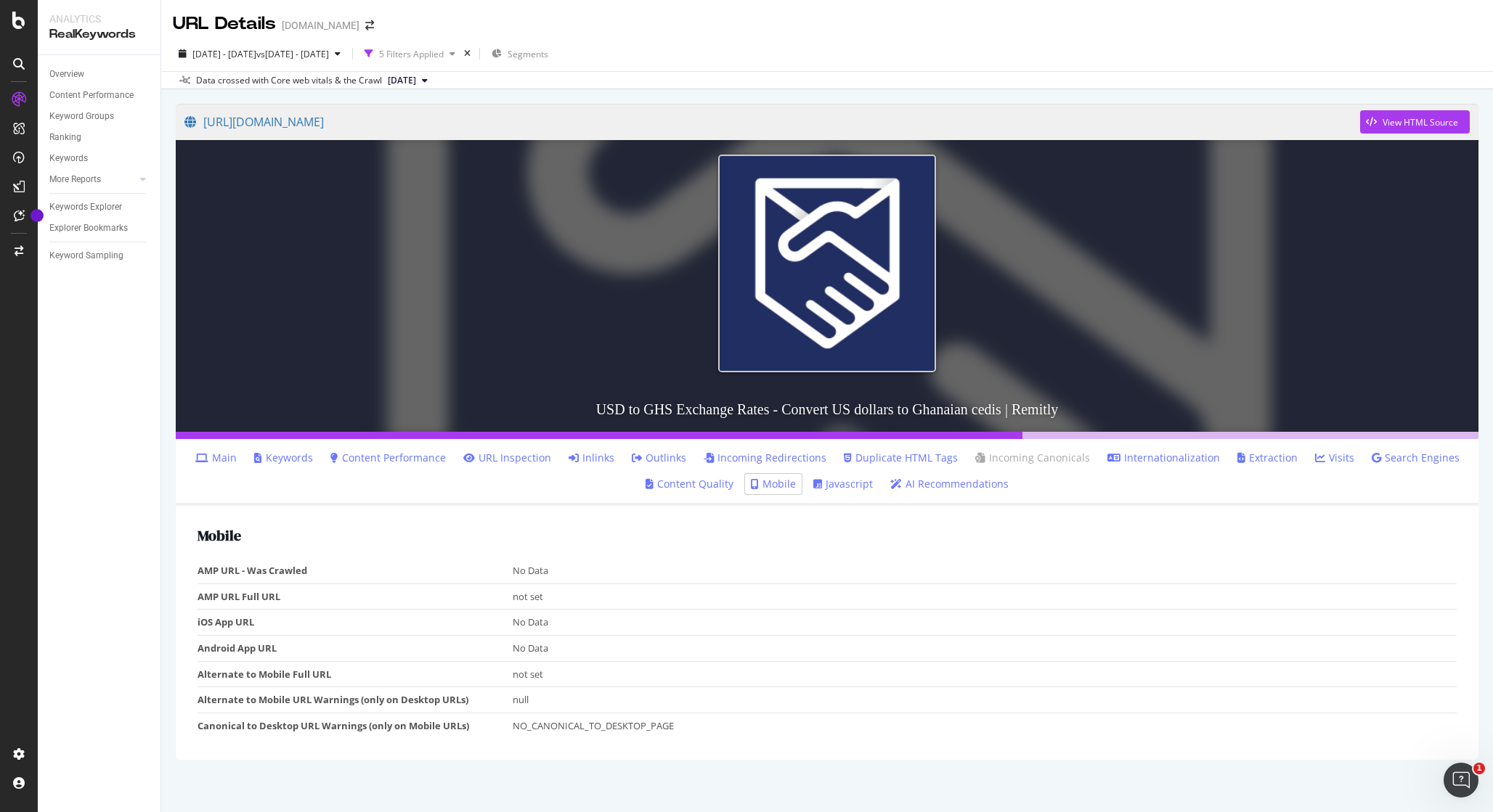
click at [725, 484] on link "Content Quality" at bounding box center [689, 484] width 88 height 15
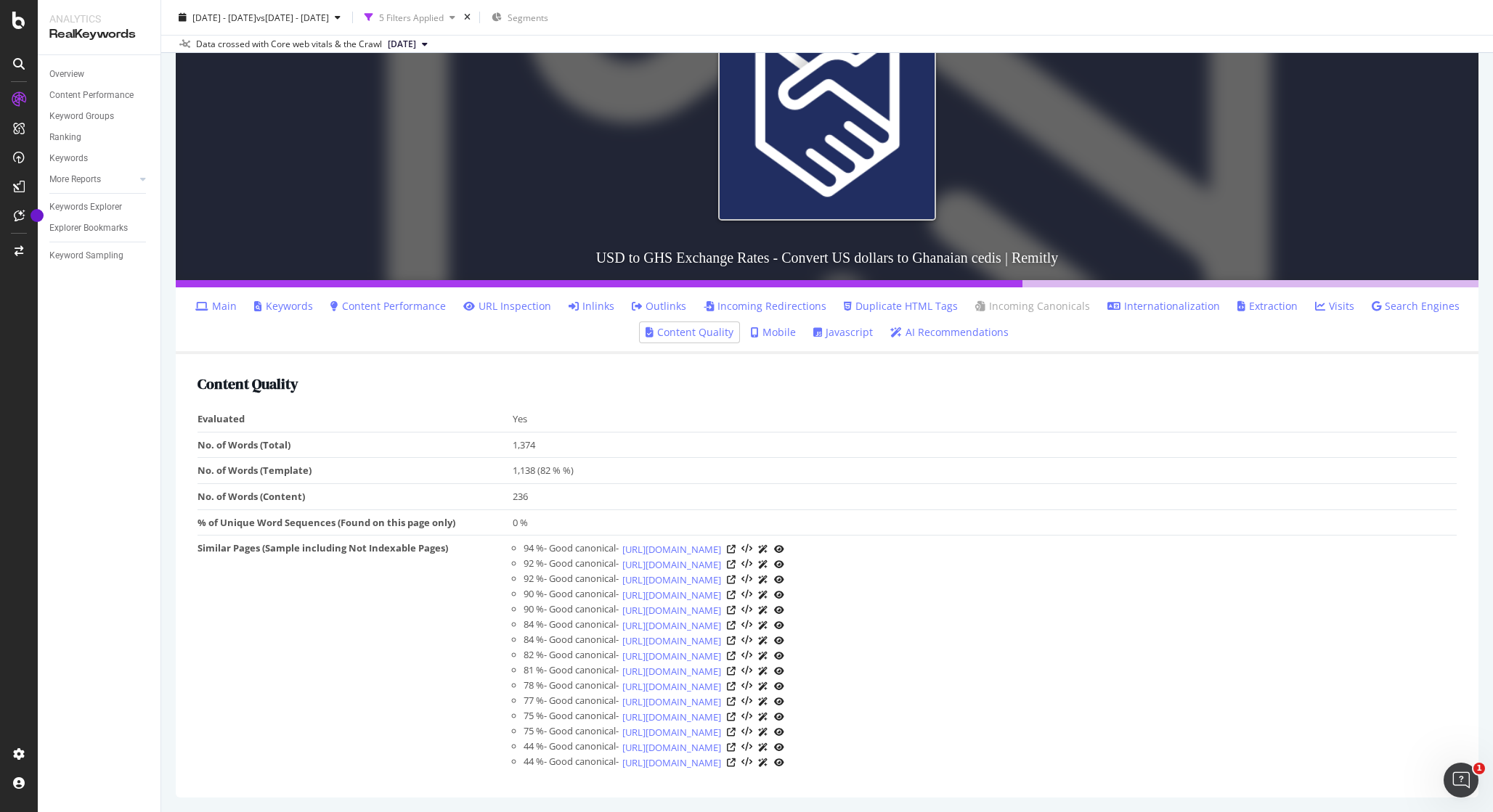
click at [909, 308] on link "Duplicate HTML Tags" at bounding box center [901, 306] width 114 height 15
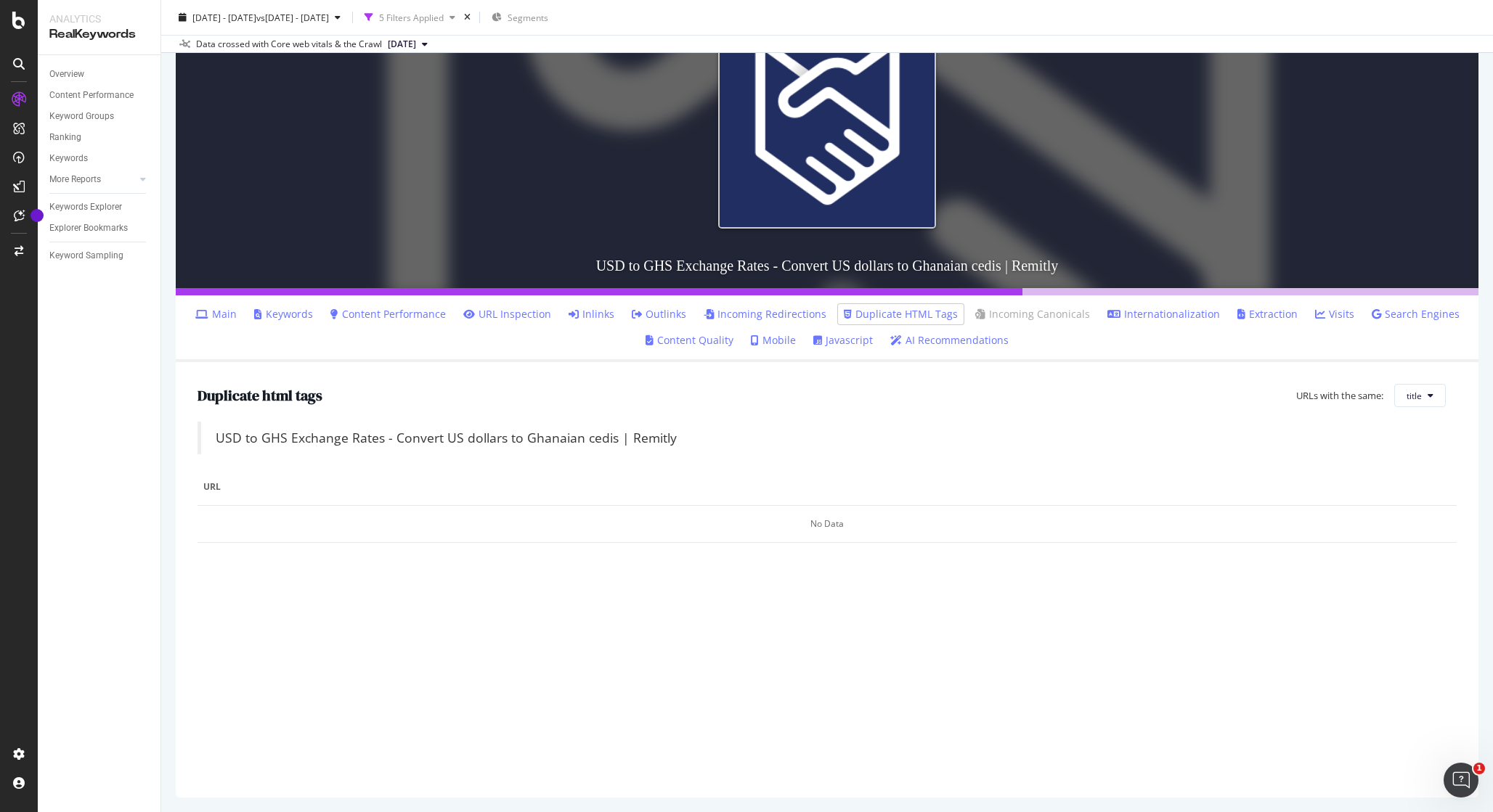
click at [788, 315] on link "Incoming Redirections" at bounding box center [765, 314] width 123 height 15
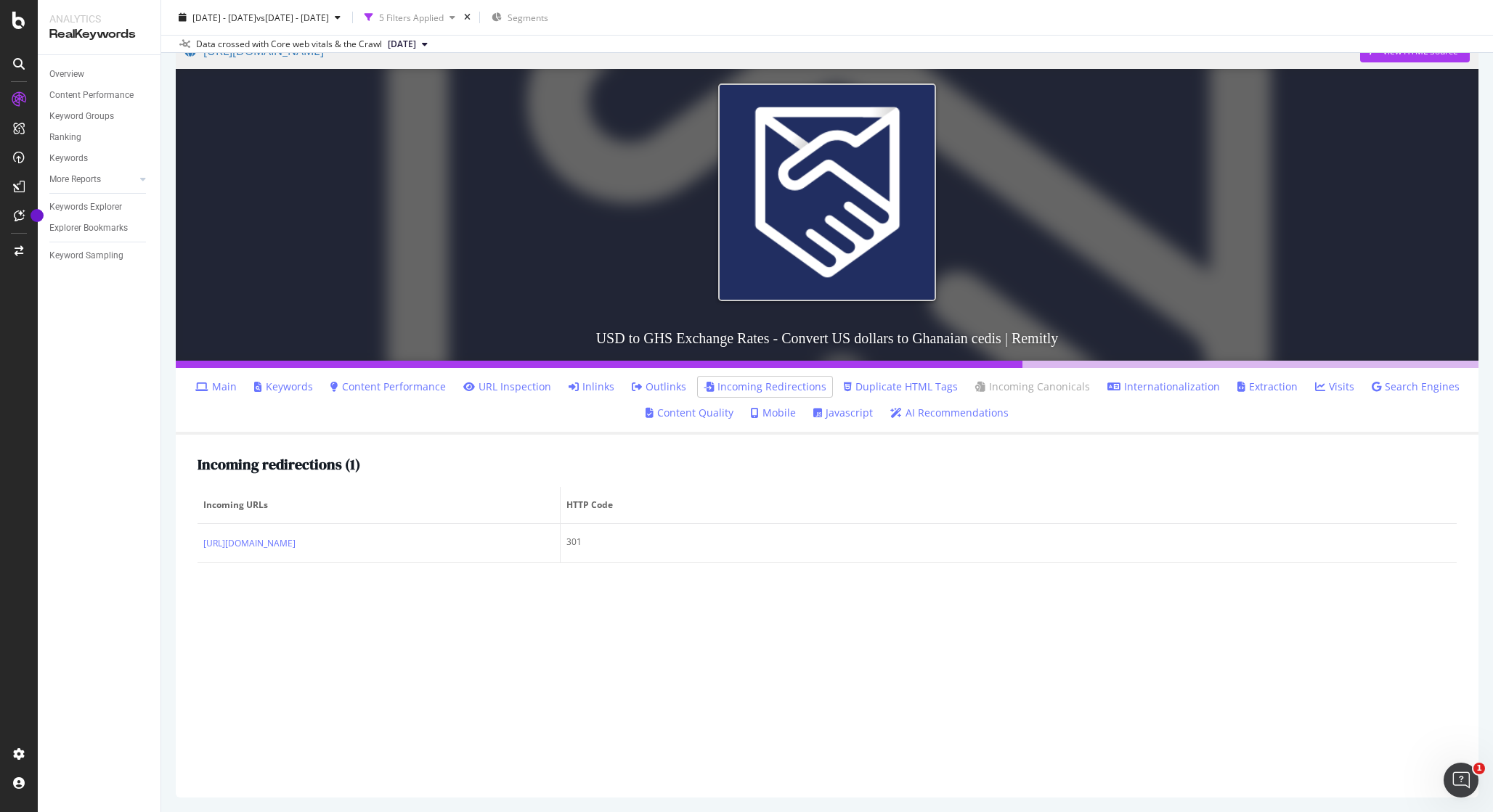
scroll to position [72, 0]
click at [666, 387] on link "Outlinks" at bounding box center [659, 386] width 54 height 15
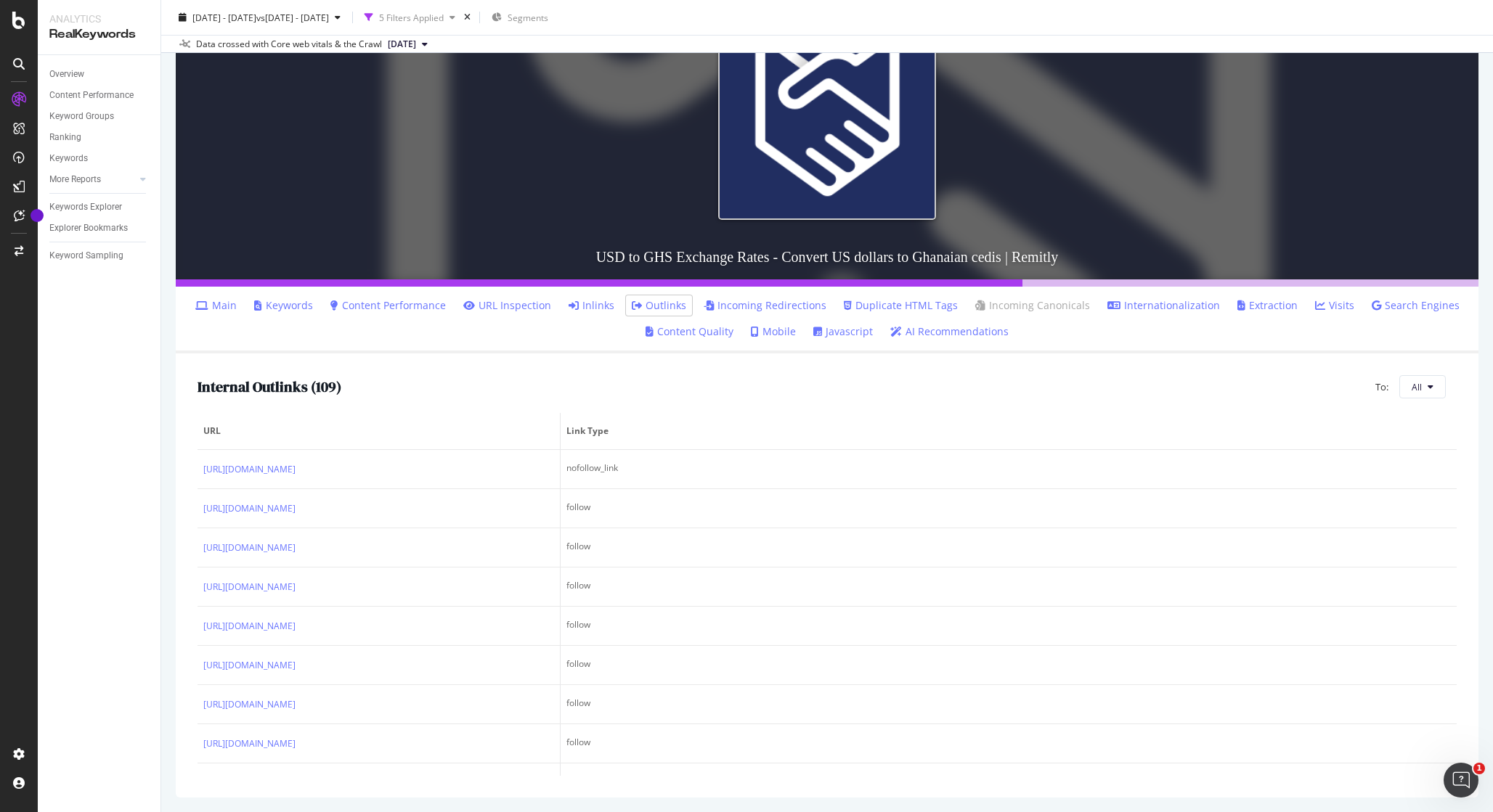
click at [606, 309] on link "Inlinks" at bounding box center [591, 306] width 46 height 15
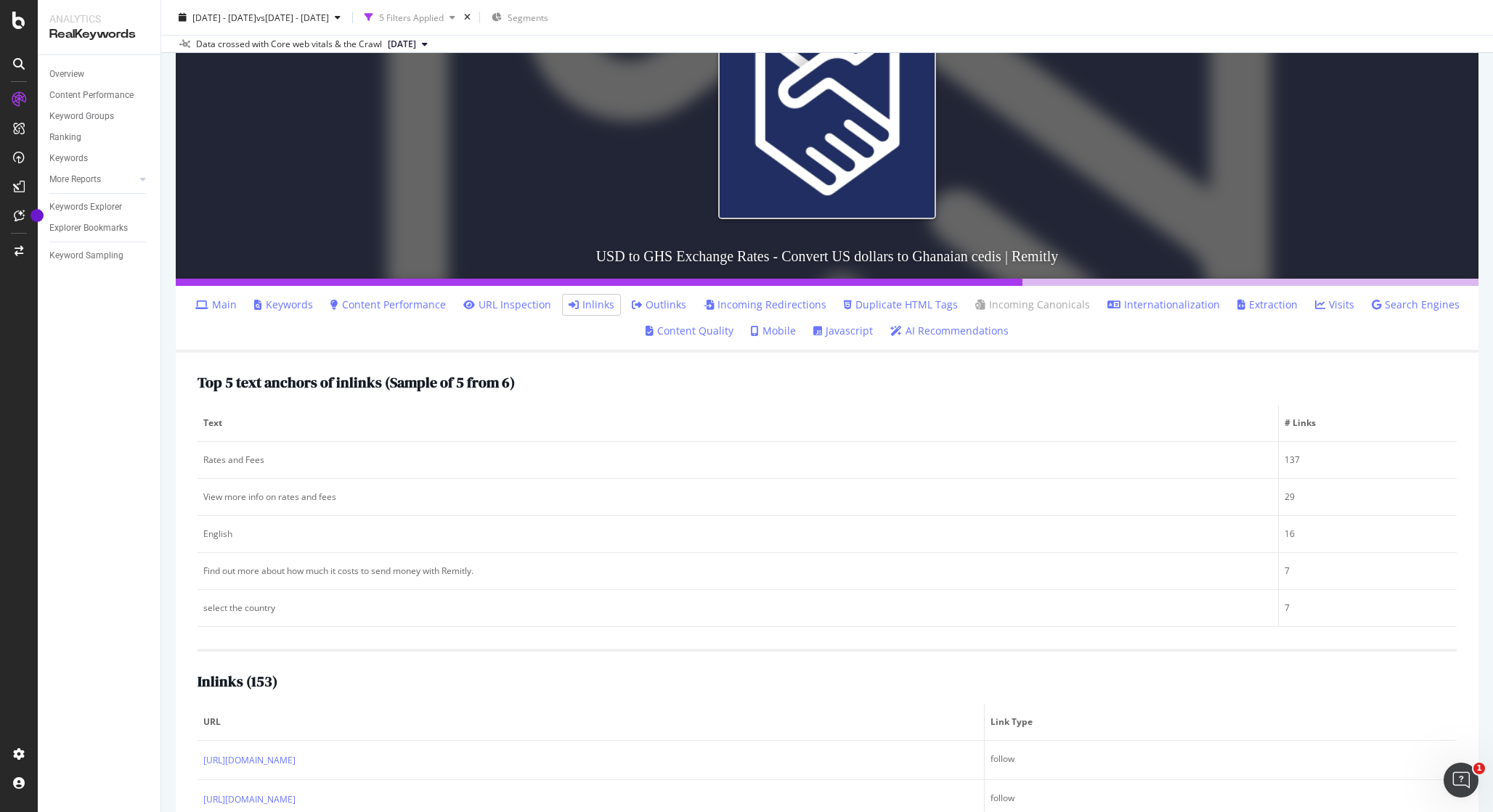
click at [584, 377] on div "Top 5 text anchors of inlinks ( Sample of 5 from 6 )" at bounding box center [827, 382] width 1259 height 16
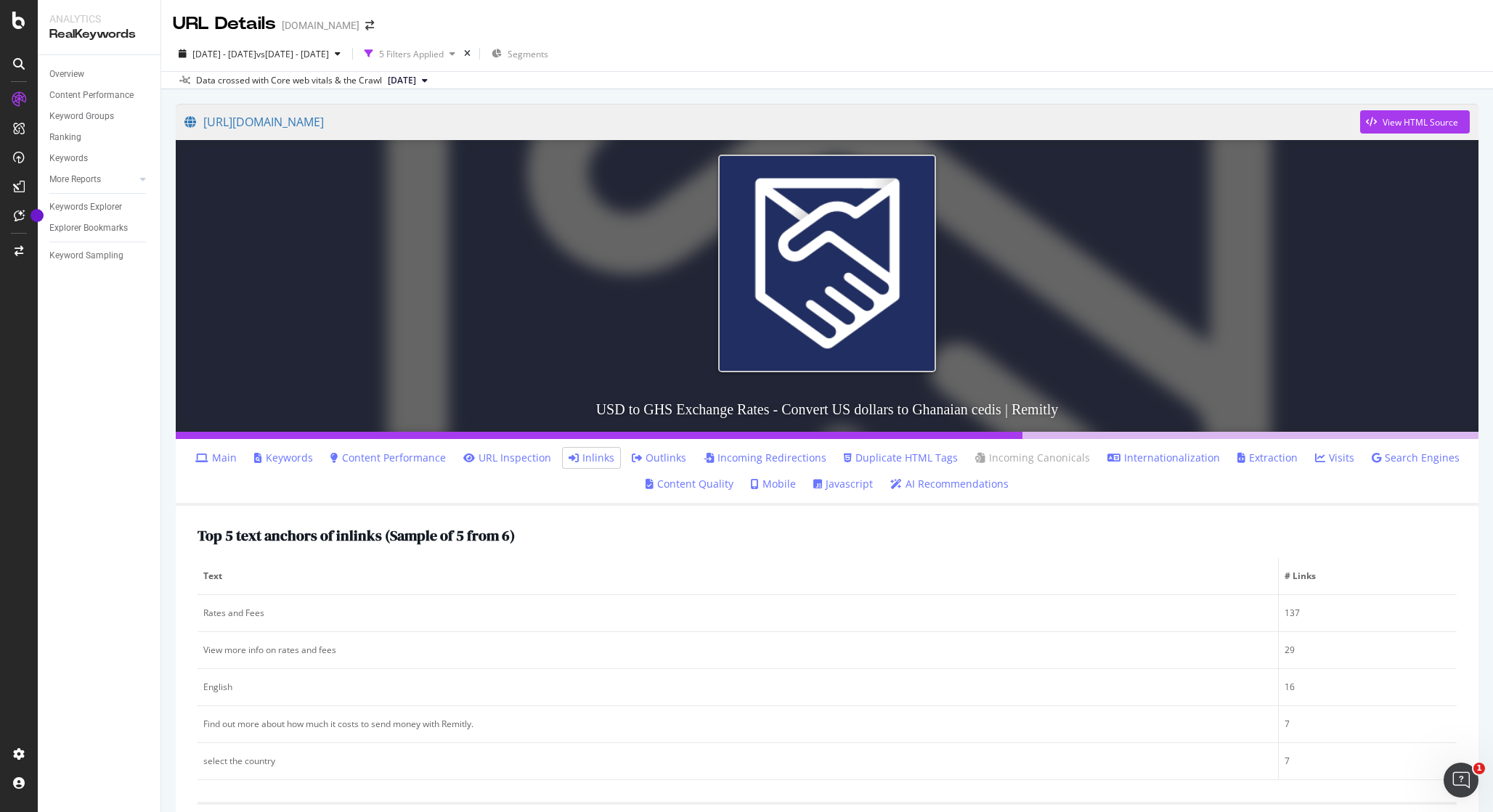
click at [546, 541] on div "Top 5 text anchors of inlinks ( Sample of 5 from 6 )" at bounding box center [827, 535] width 1259 height 16
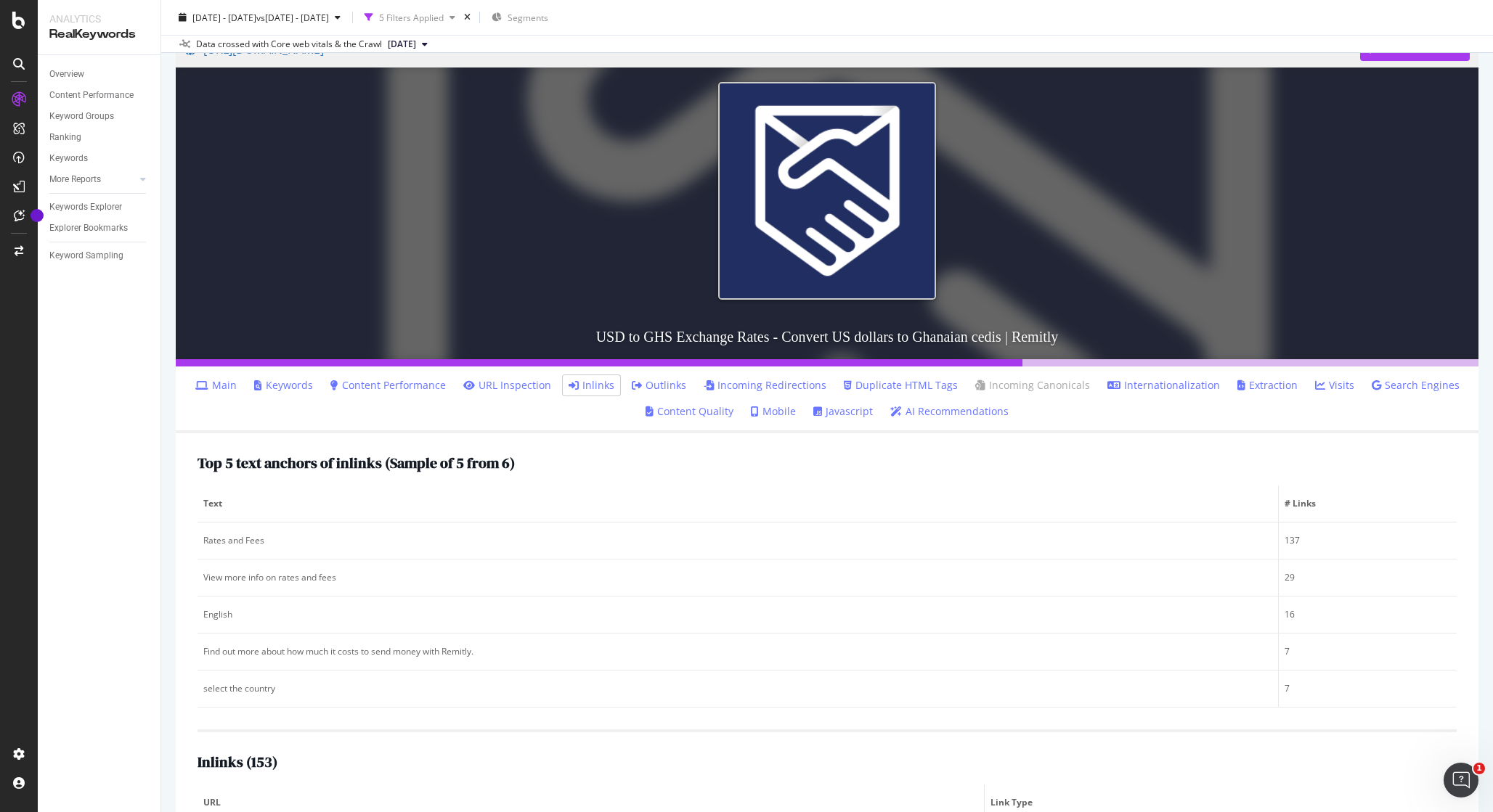
scroll to position [107, 0]
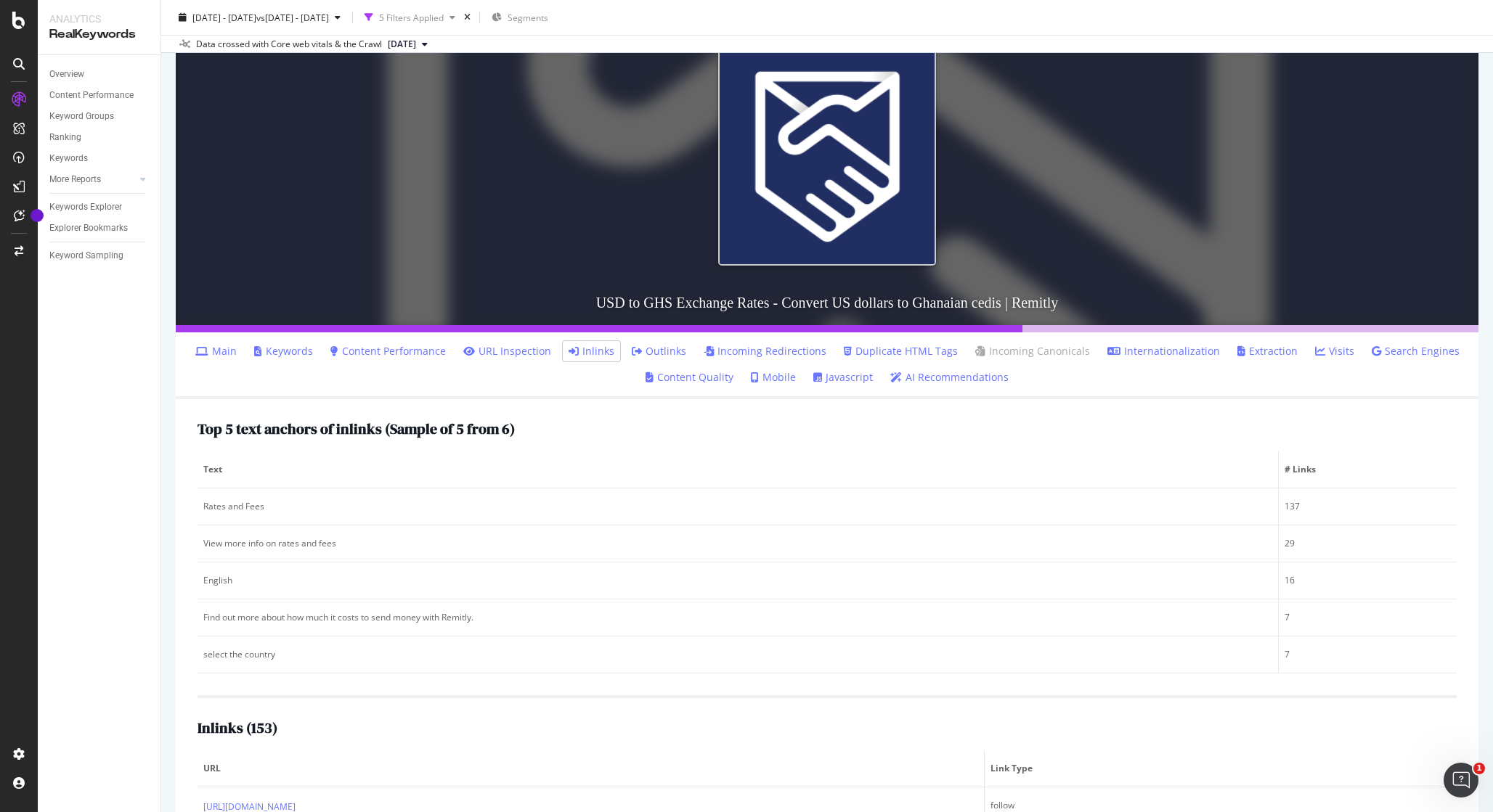
click at [494, 357] on link "URL Inspection" at bounding box center [507, 351] width 88 height 15
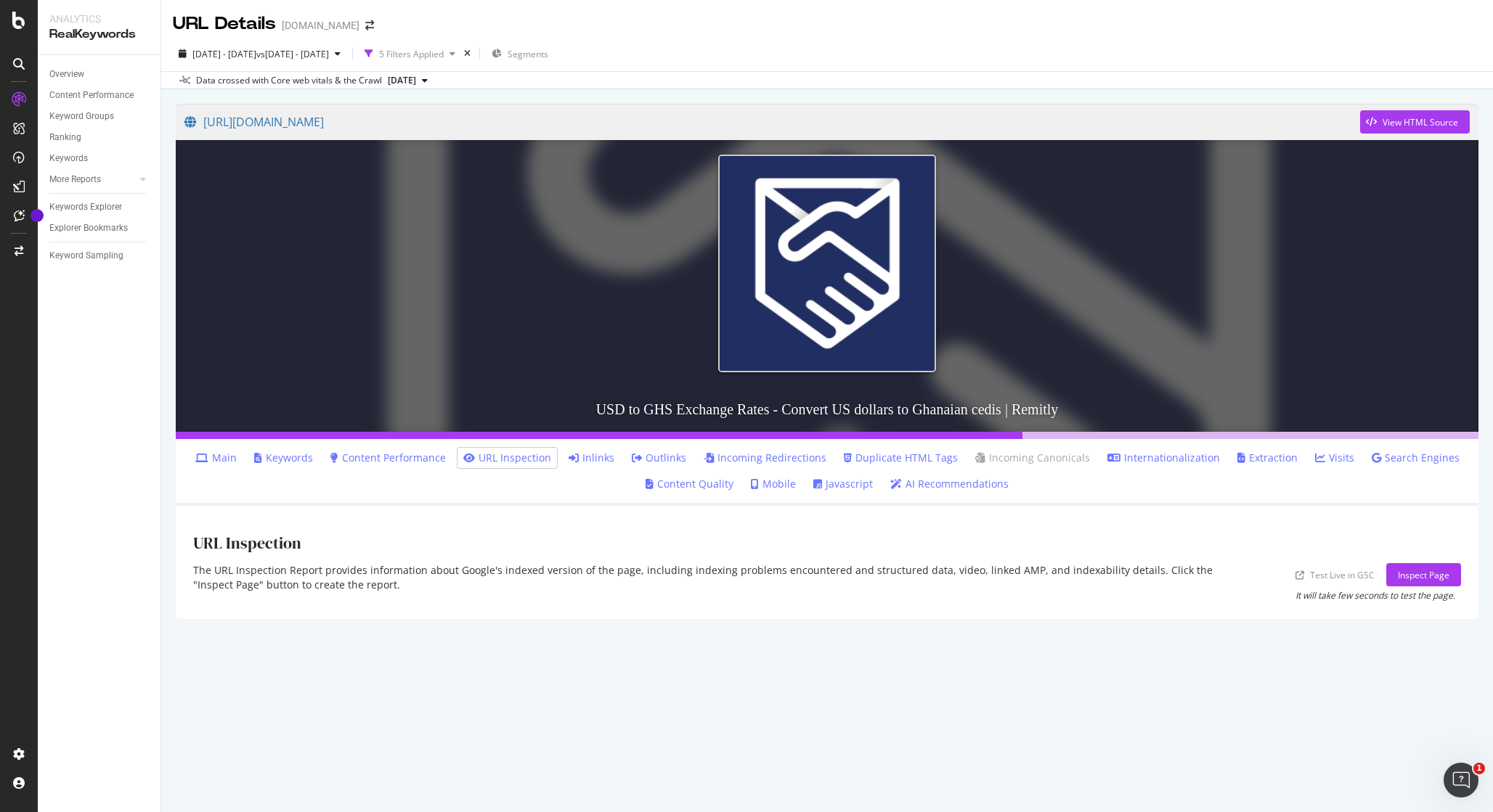
click at [424, 457] on link "Content Performance" at bounding box center [388, 458] width 116 height 15
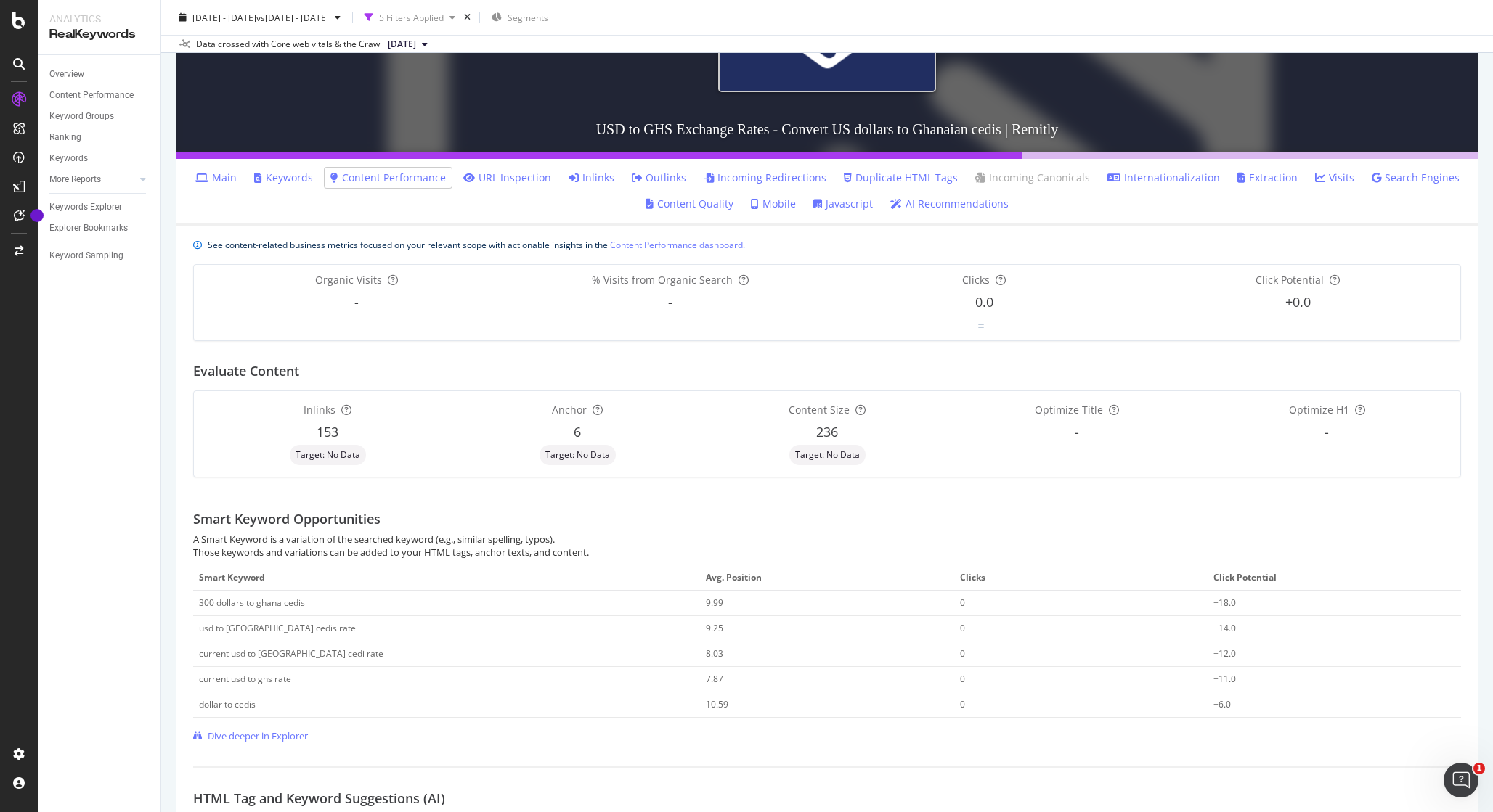
scroll to position [233, 0]
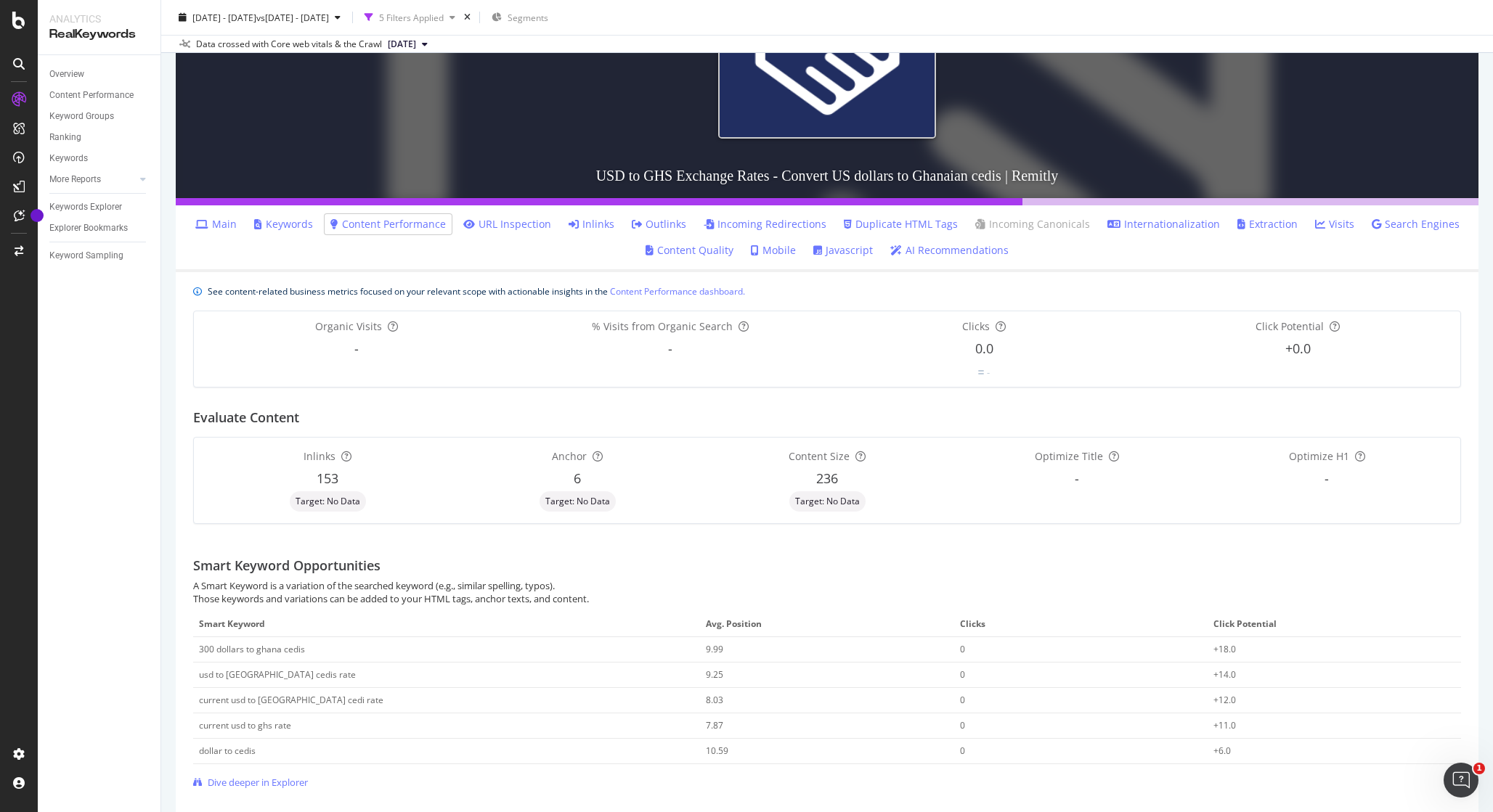
click at [310, 220] on link "Keywords" at bounding box center [284, 224] width 59 height 15
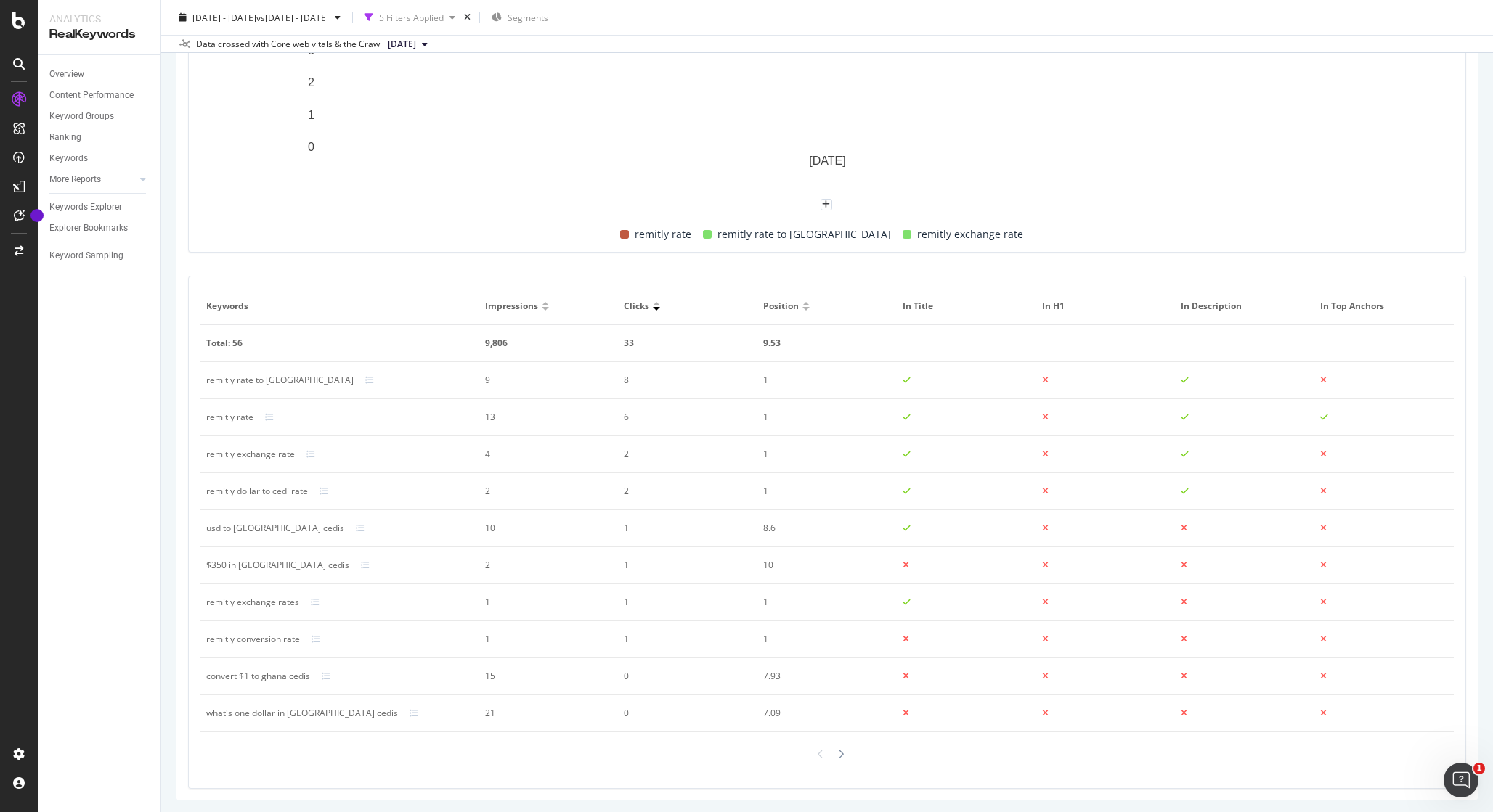
scroll to position [728, 0]
click at [354, 238] on div "remitly rate remitly rate to [GEOGRAPHIC_DATA] remitly exchange rate" at bounding box center [821, 231] width 1253 height 36
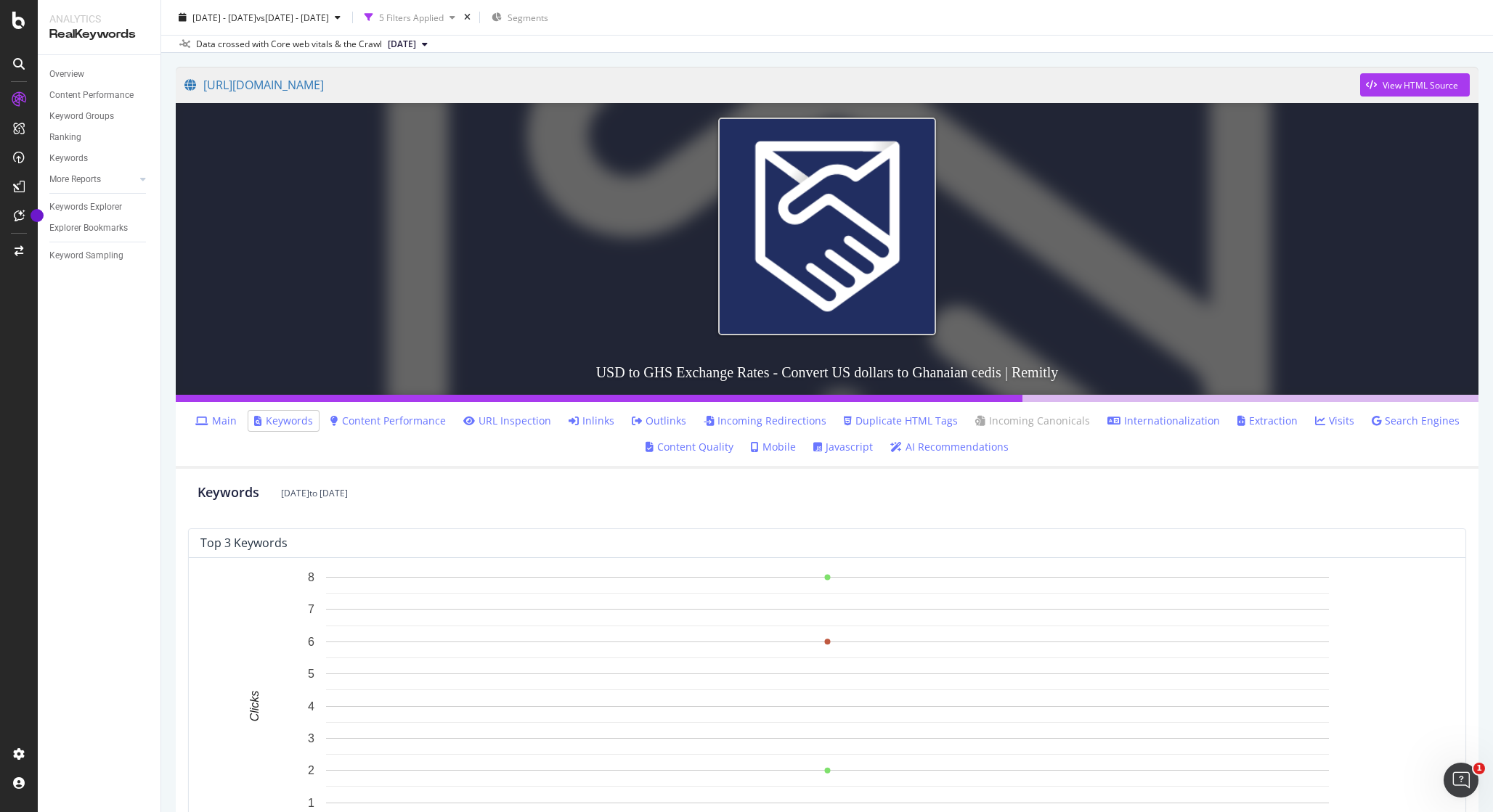
scroll to position [0, 0]
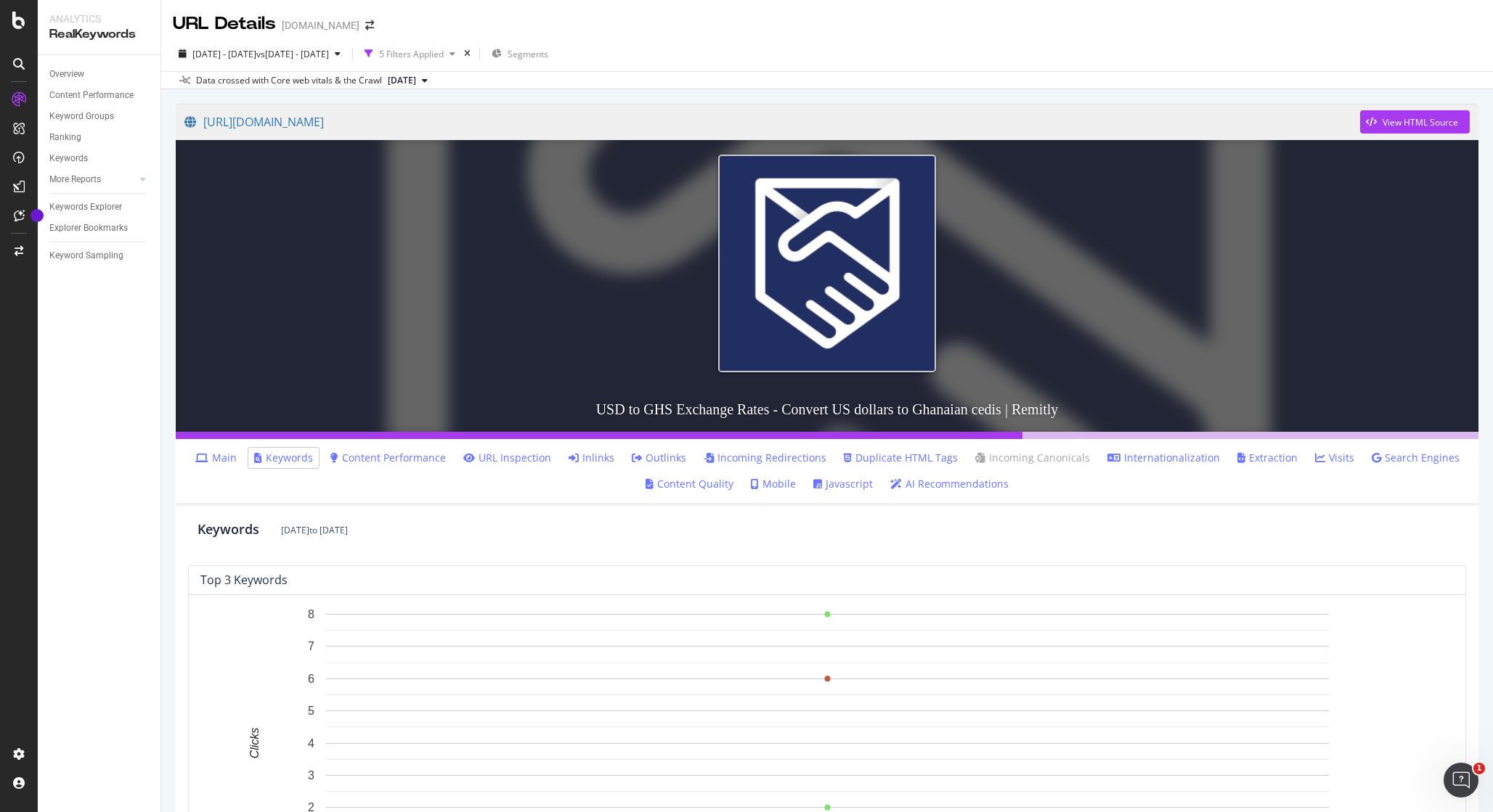
click at [236, 458] on link "Main" at bounding box center [216, 458] width 41 height 15
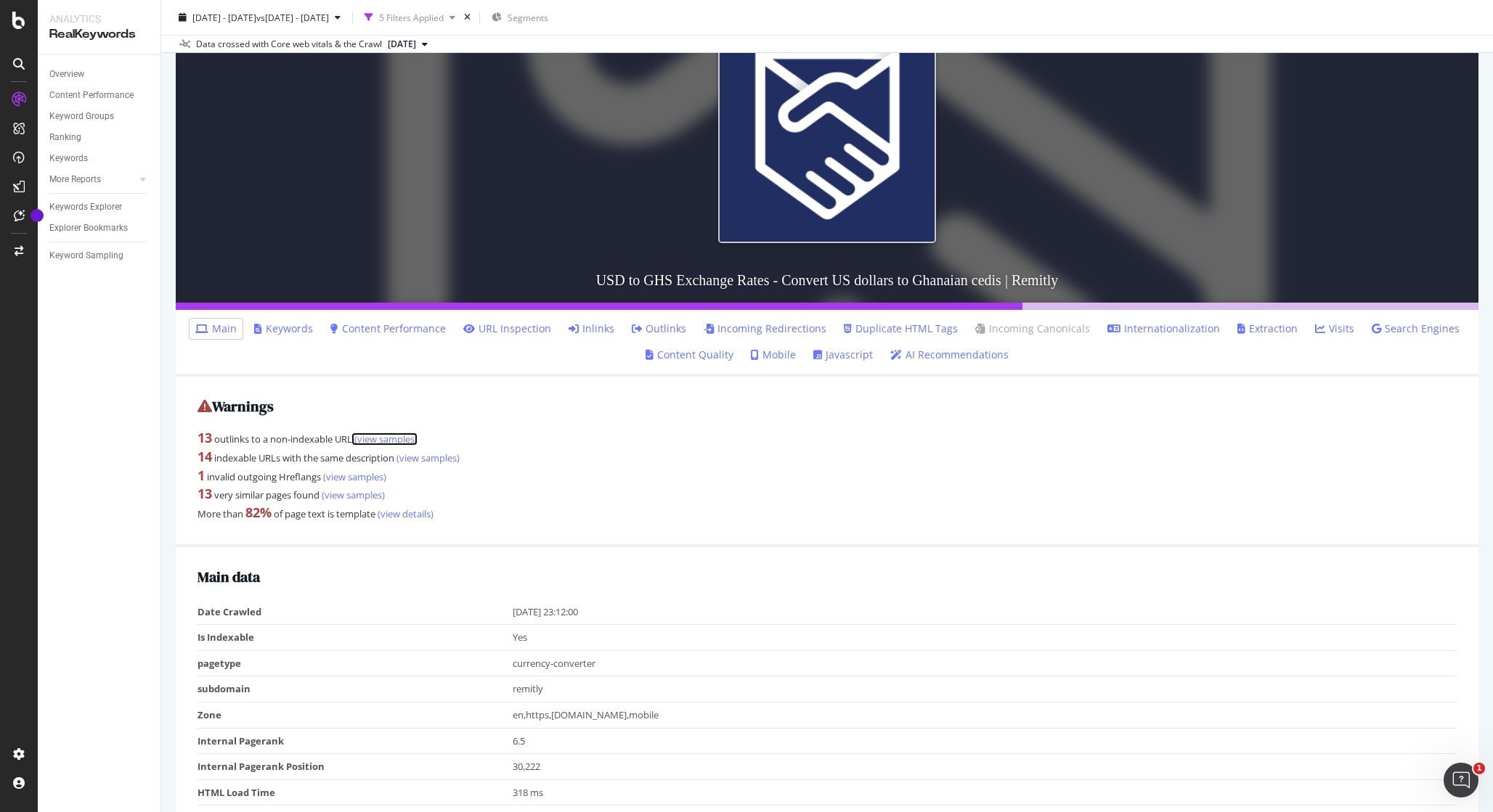
click at [395, 436] on link "(view samples)" at bounding box center [385, 439] width 65 height 13
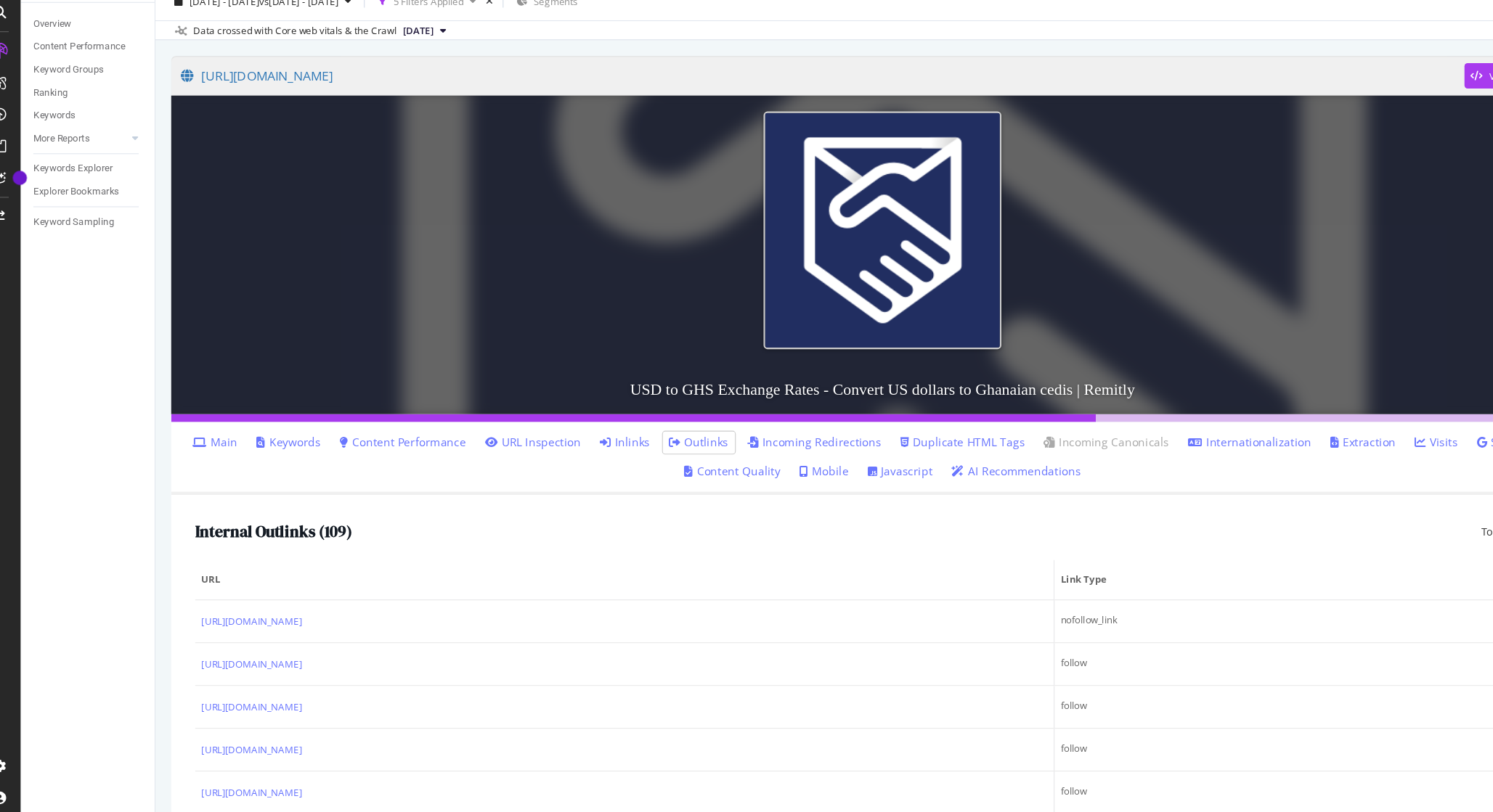
click at [237, 455] on link "Main" at bounding box center [216, 458] width 41 height 15
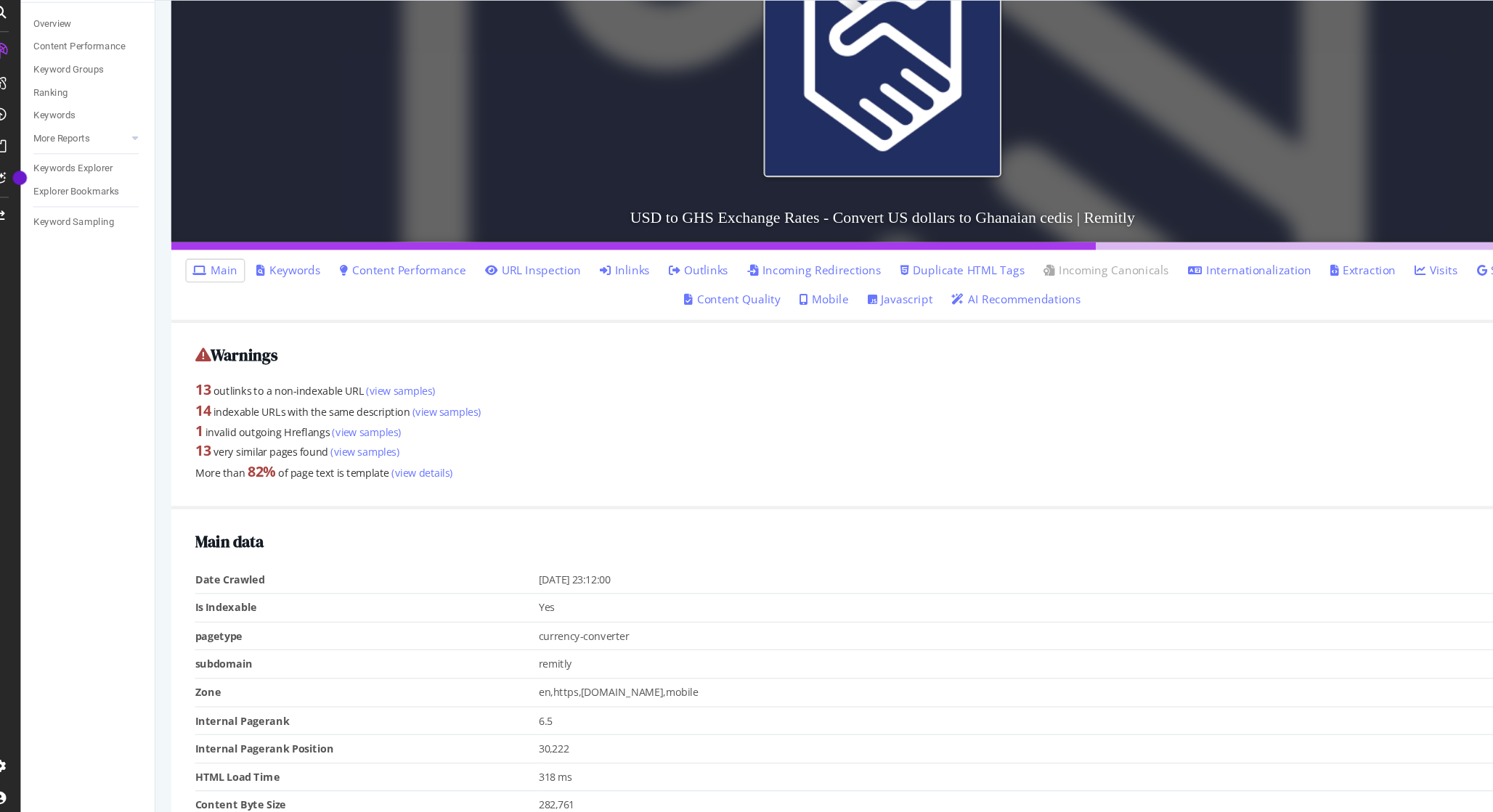
scroll to position [181, 0]
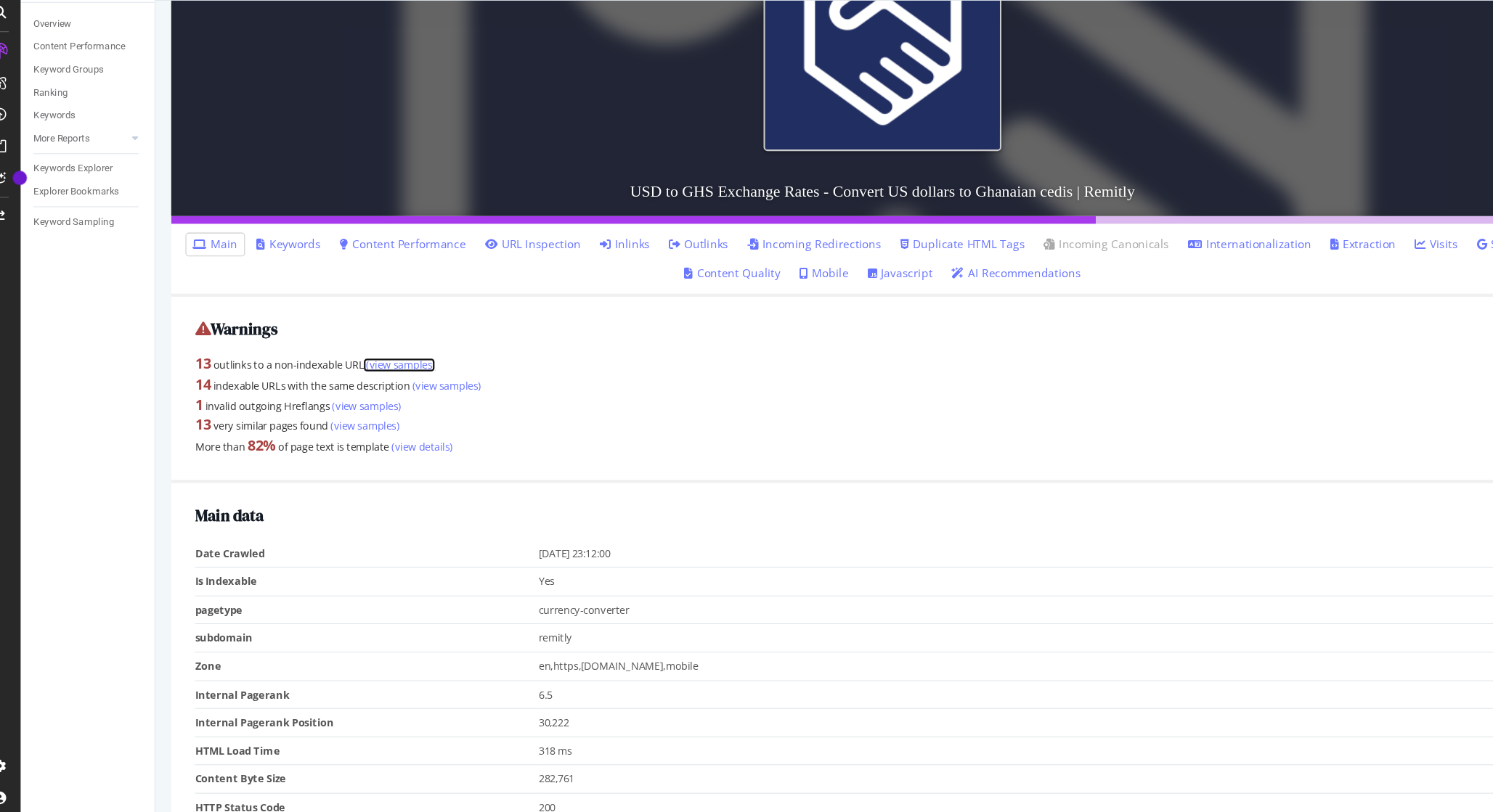
click at [381, 389] on link "(view samples)" at bounding box center [385, 386] width 65 height 13
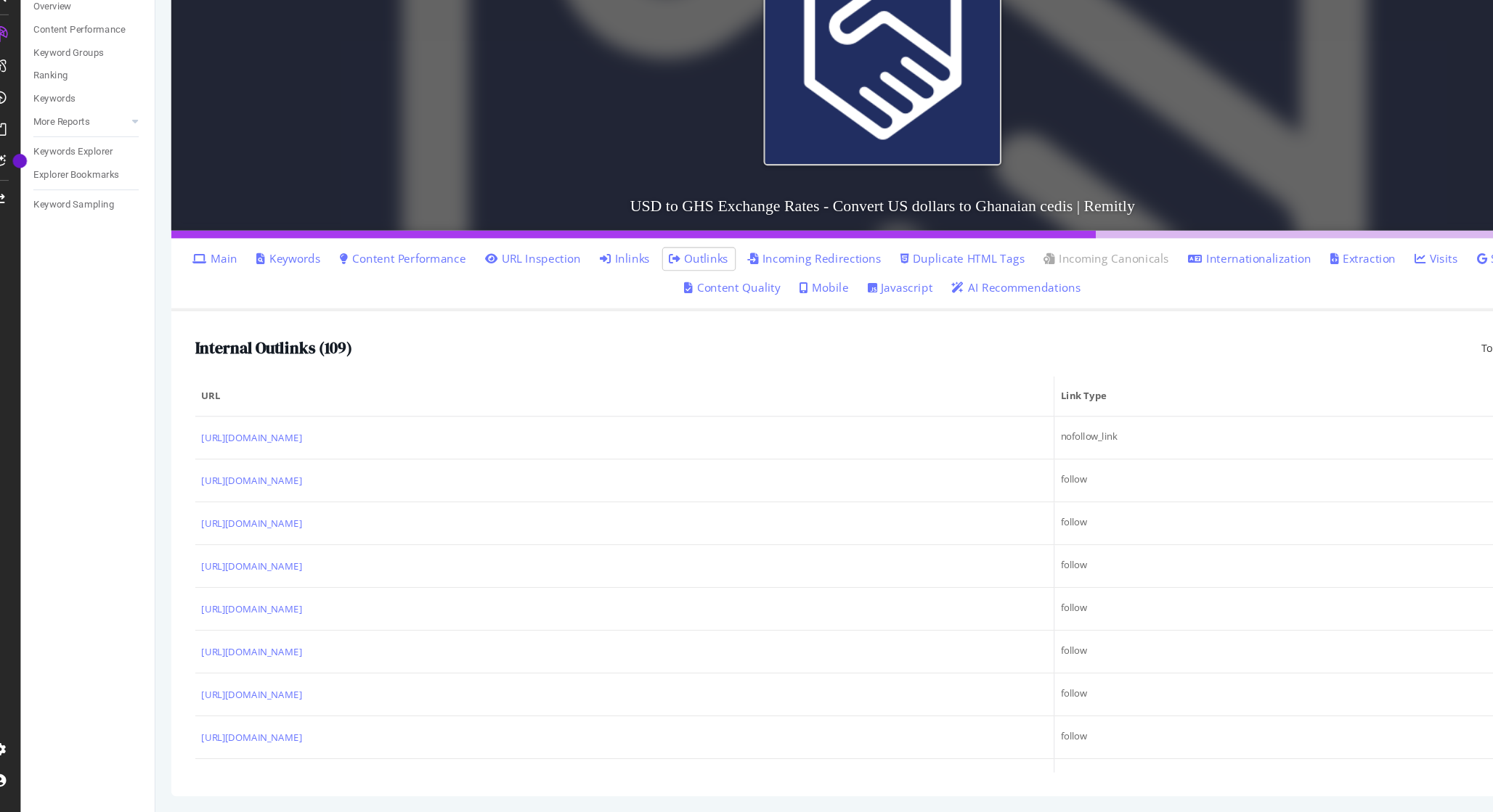
click at [232, 301] on link "Main" at bounding box center [216, 306] width 41 height 15
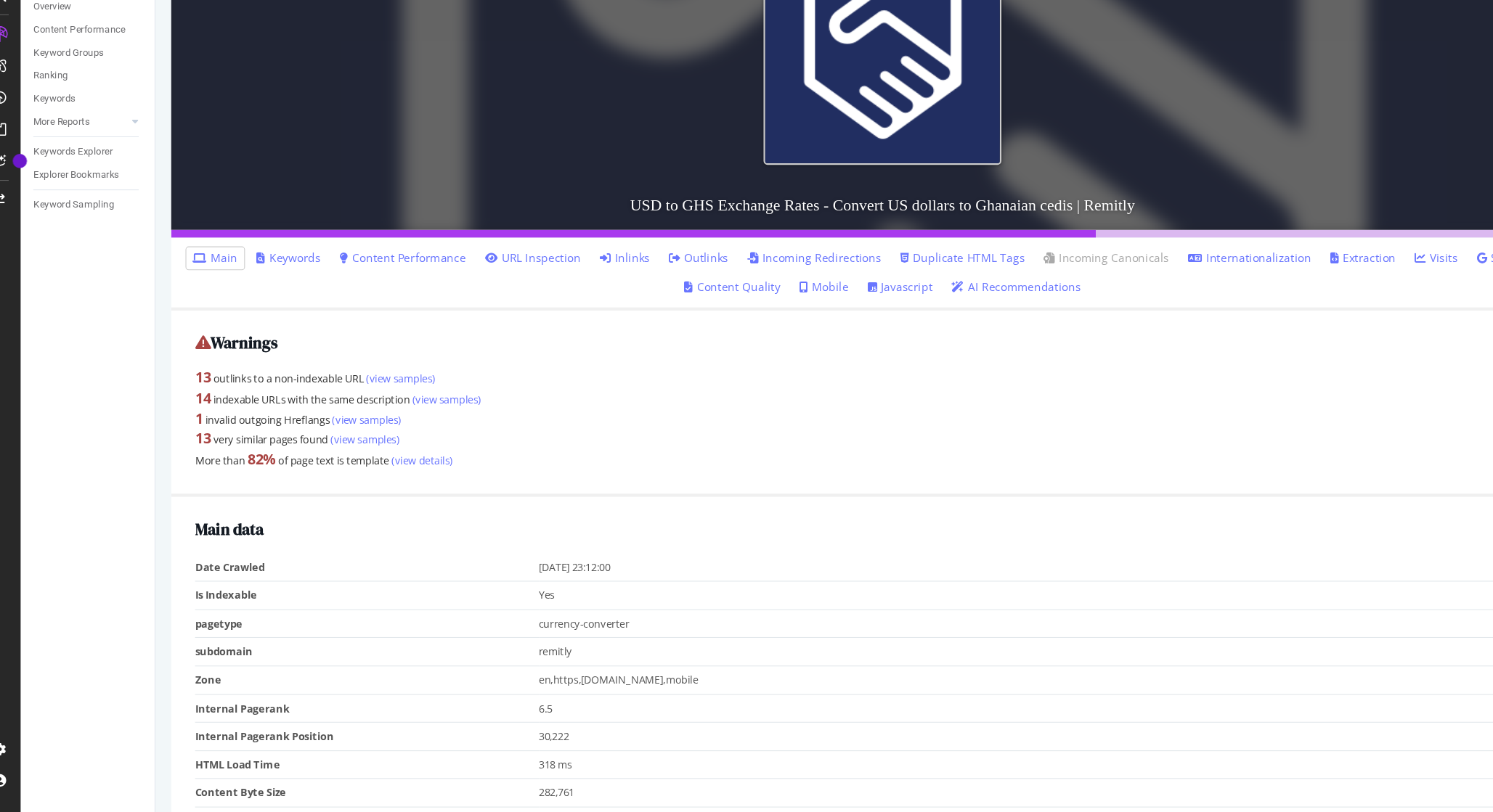
drag, startPoint x: 192, startPoint y: 492, endPoint x: 275, endPoint y: 492, distance: 83.0
click at [275, 492] on div "Warnings 13 outlinks to a non-indexable URL (view samples) 14 indexable URLs wi…" at bounding box center [826, 438] width 1303 height 171
click at [272, 492] on strong "82 %" at bounding box center [258, 489] width 26 height 17
drag, startPoint x: 247, startPoint y: 492, endPoint x: 282, endPoint y: 488, distance: 35.2
click at [282, 488] on div "More than 82 % of page text is template (view details)" at bounding box center [827, 489] width 1259 height 19
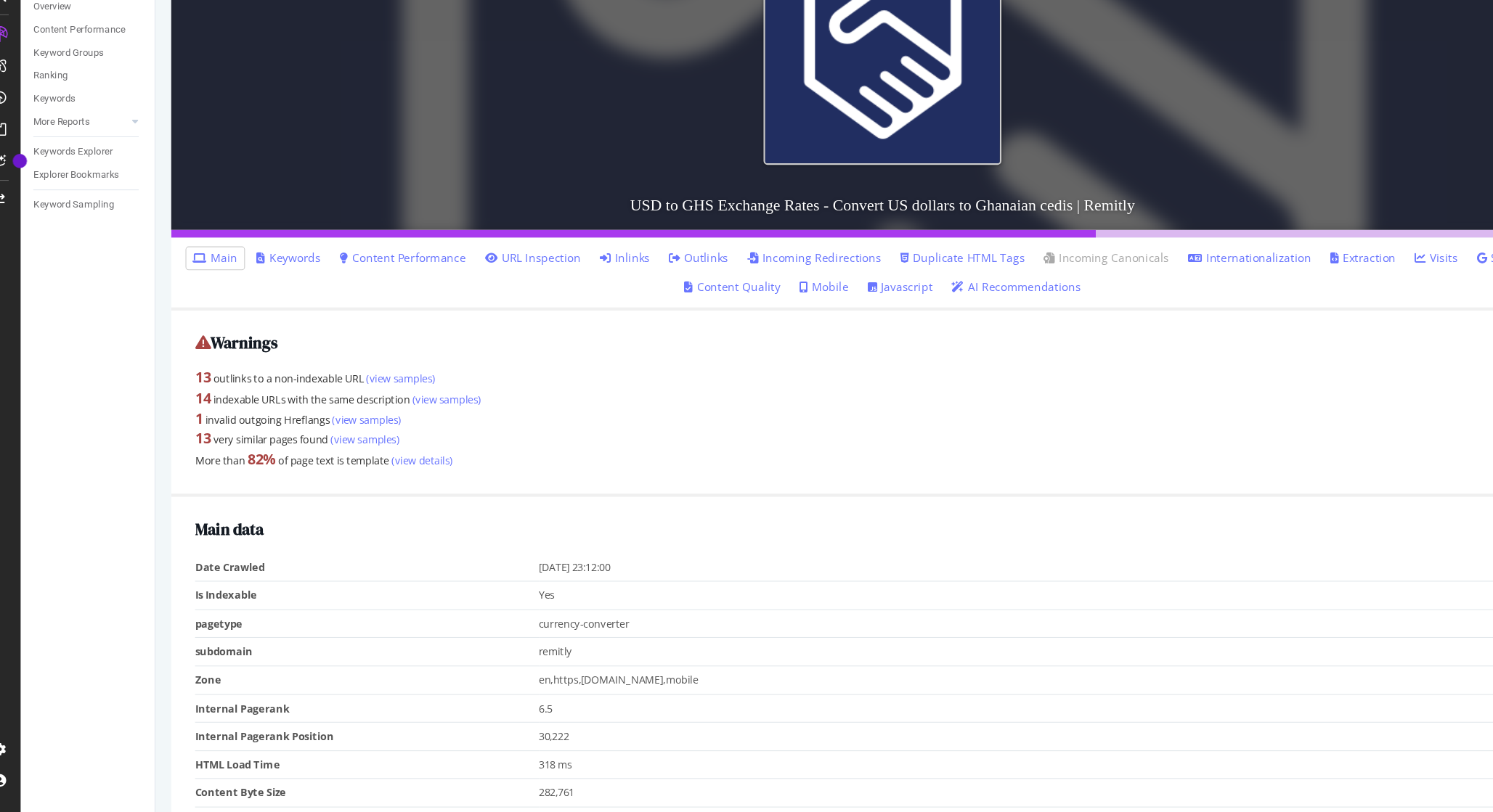
click at [324, 484] on div "More than 82 % of page text is template (view details)" at bounding box center [827, 489] width 1259 height 19
click at [421, 489] on link "(view details)" at bounding box center [404, 489] width 58 height 13
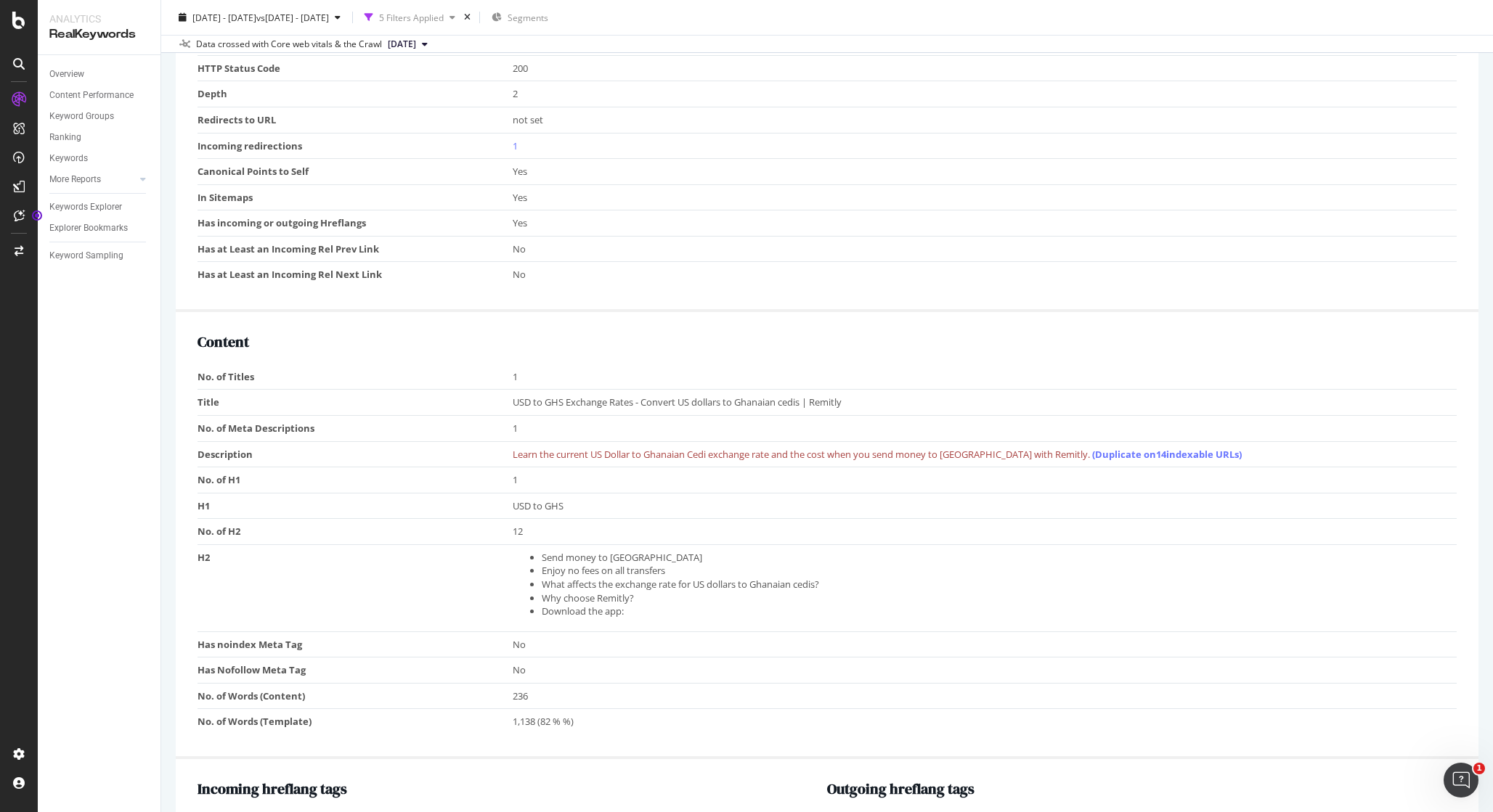
scroll to position [908, 0]
click at [1143, 454] on link "(Duplicate on 14 indexable URLs)" at bounding box center [1167, 451] width 150 height 13
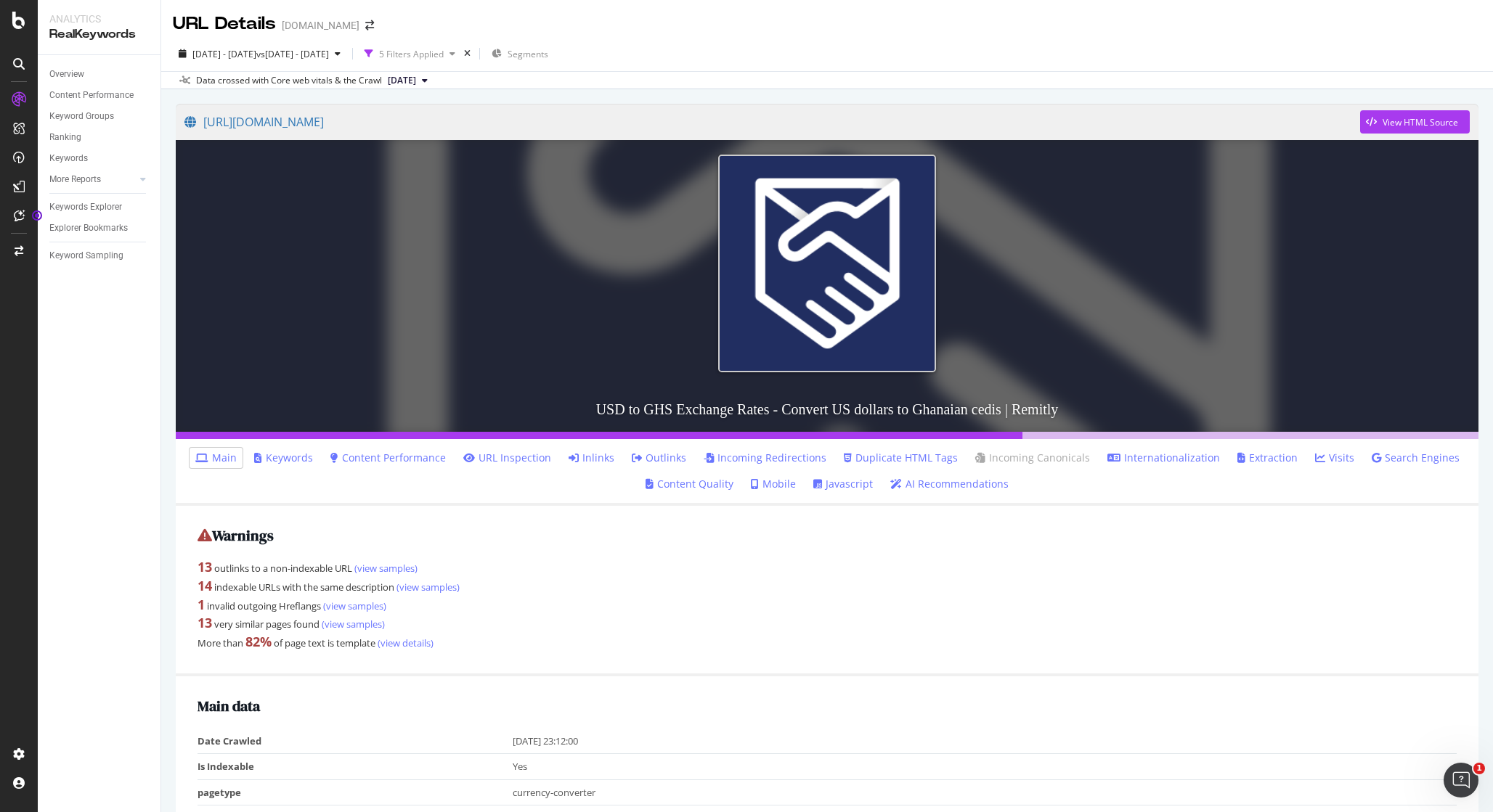
click at [179, 466] on ul "Main Keywords Content Performance URL Inspection Inlinks Outlinks Incoming Redi…" at bounding box center [826, 472] width 1303 height 67
click at [853, 483] on link "Javascript" at bounding box center [843, 484] width 60 height 15
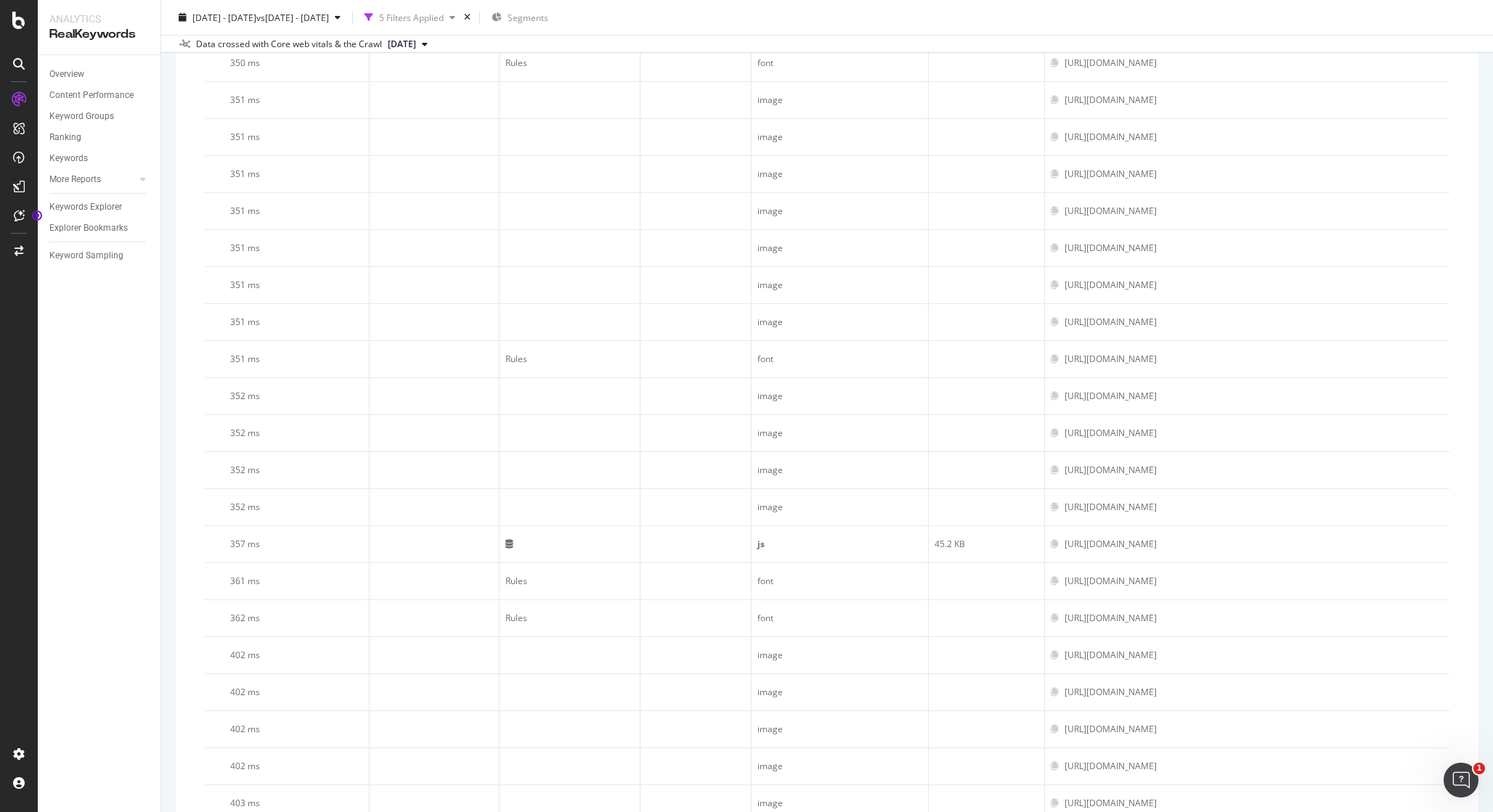
scroll to position [271, 0]
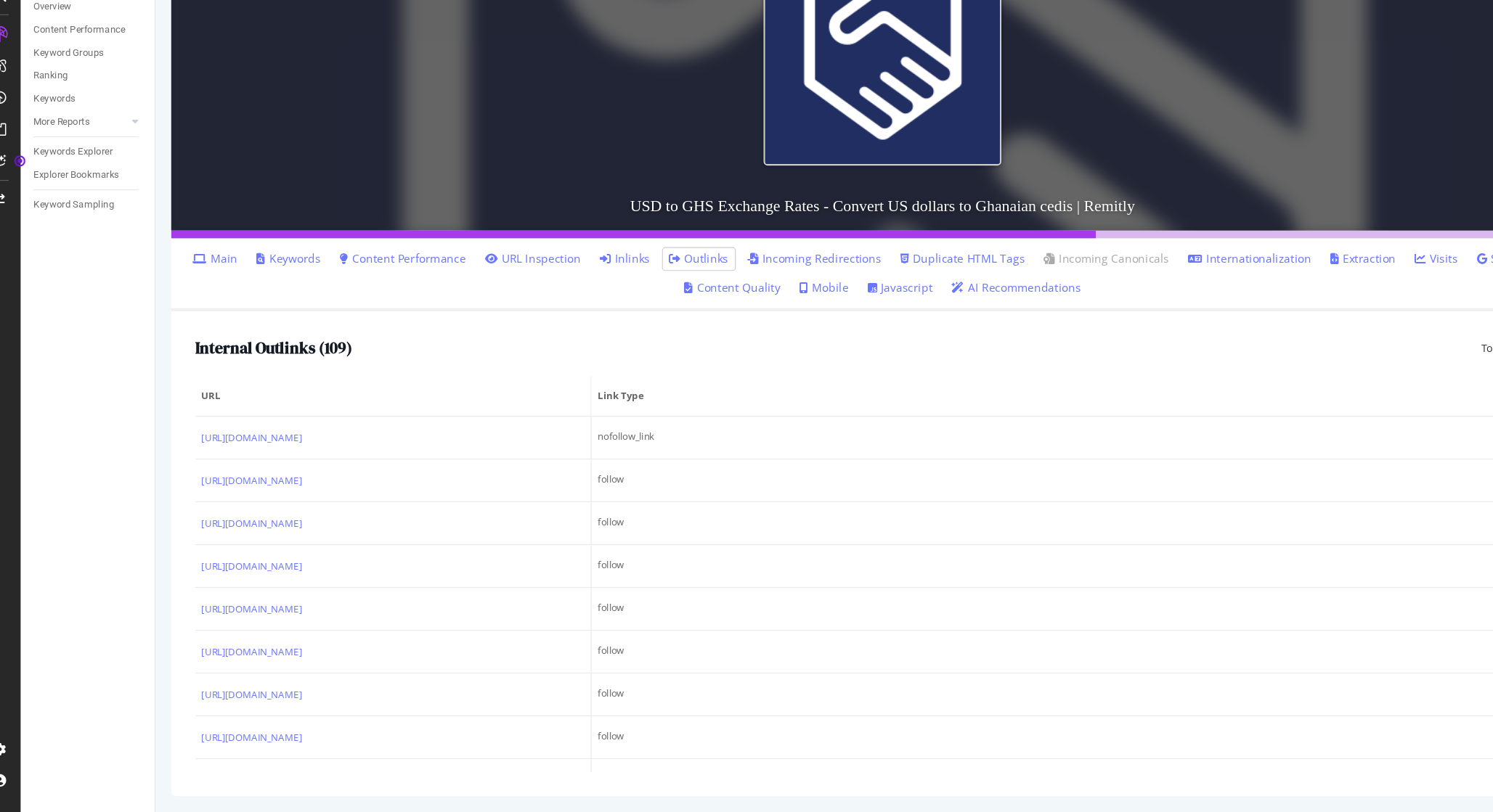
scroll to position [153, 0]
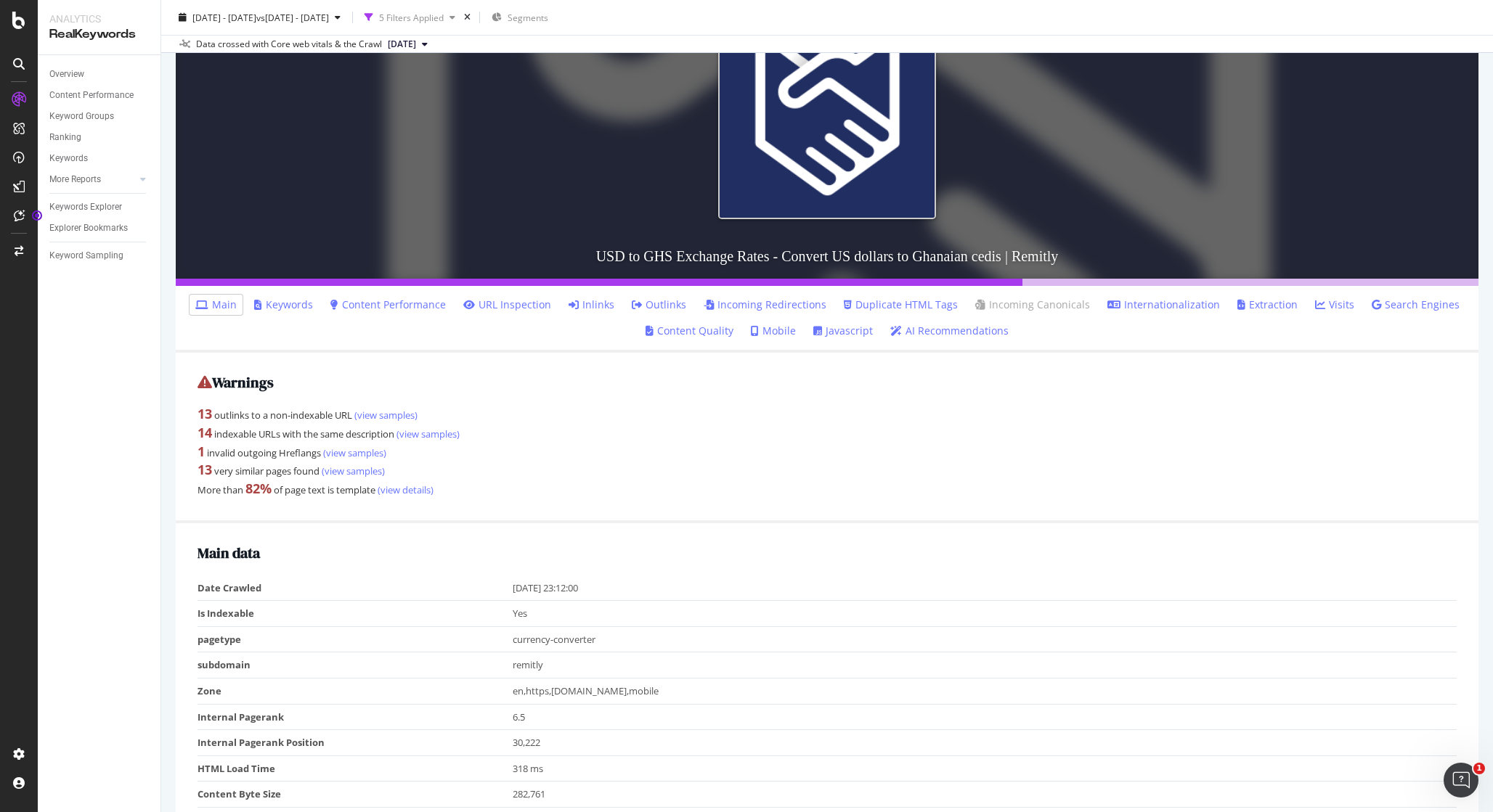
scroll to position [271, 0]
